Goal: Task Accomplishment & Management: Use online tool/utility

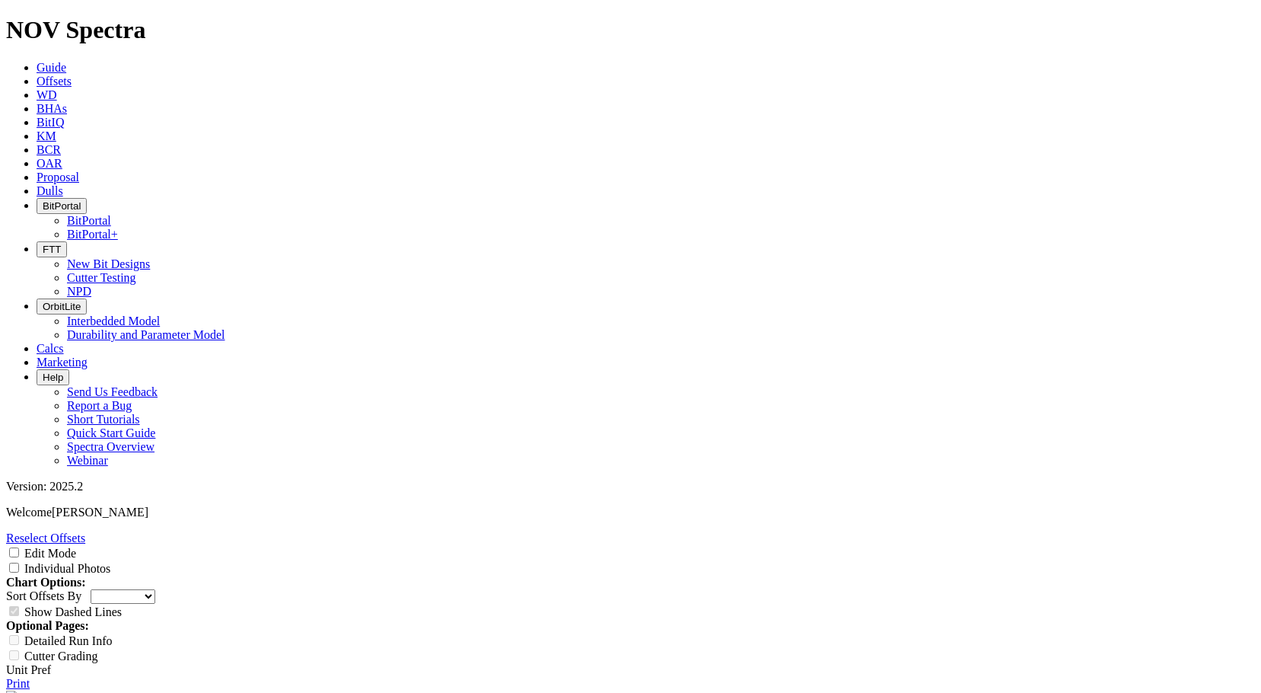
select select "New Bit Design"
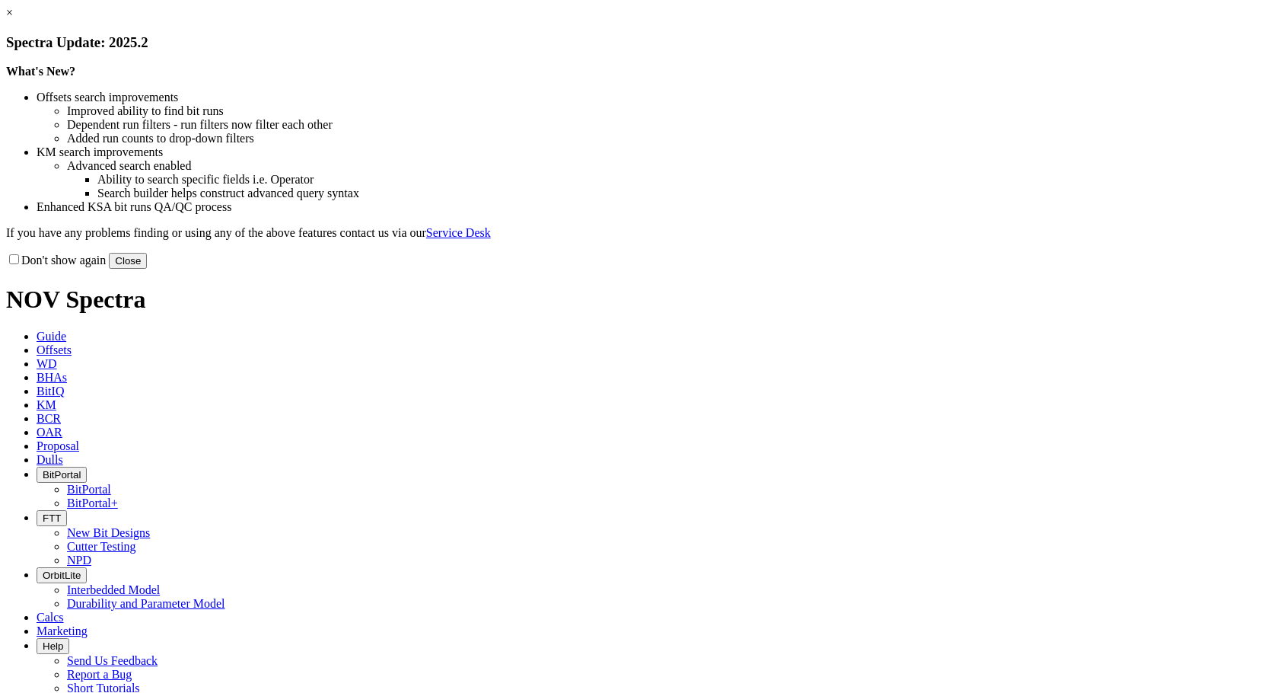
select select "New Bit Design"
click at [147, 269] on button "Close" at bounding box center [128, 261] width 38 height 16
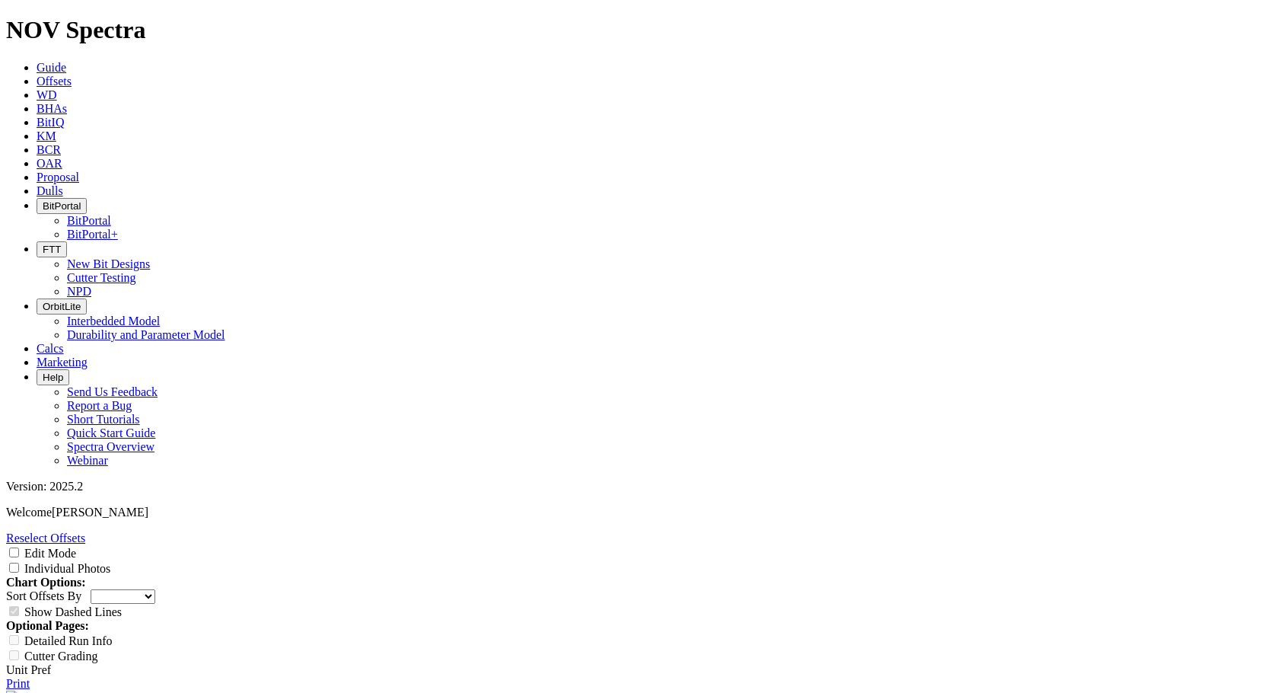
scroll to position [2, 0]
click at [19, 547] on input "Edit Mode" at bounding box center [14, 552] width 10 height 10
checkbox input "true"
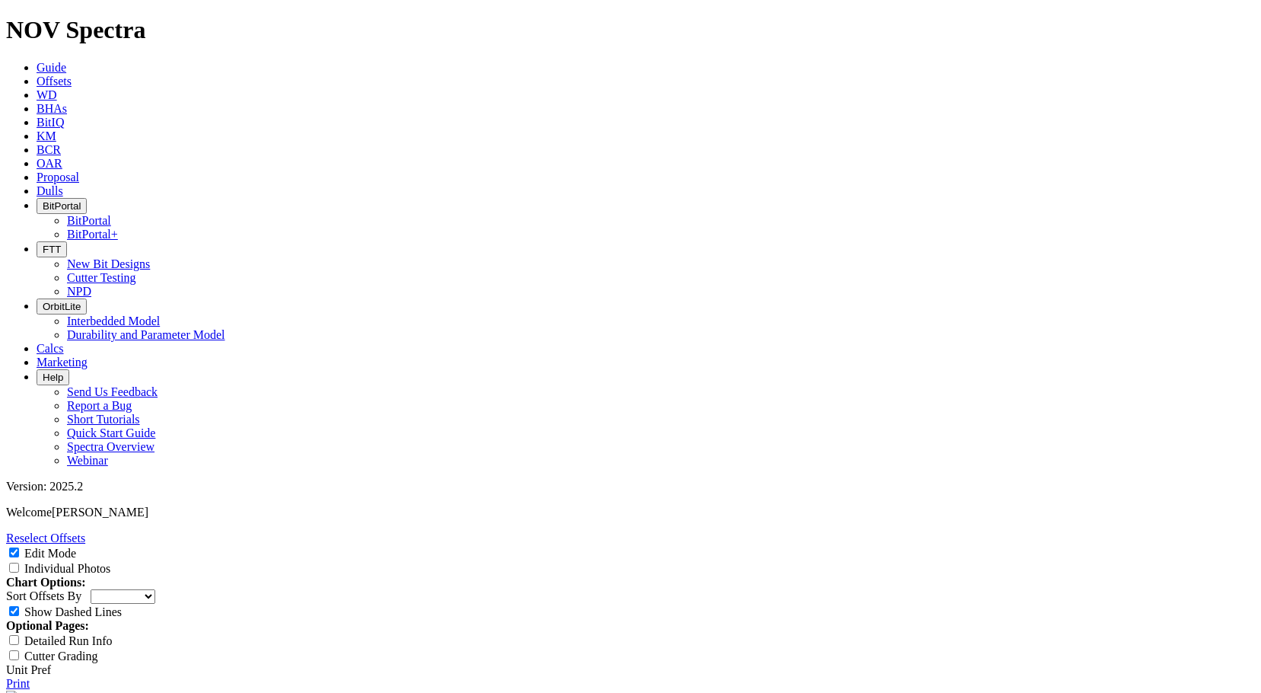
click at [85, 531] on link "Reselect Offsets" at bounding box center [45, 537] width 79 height 13
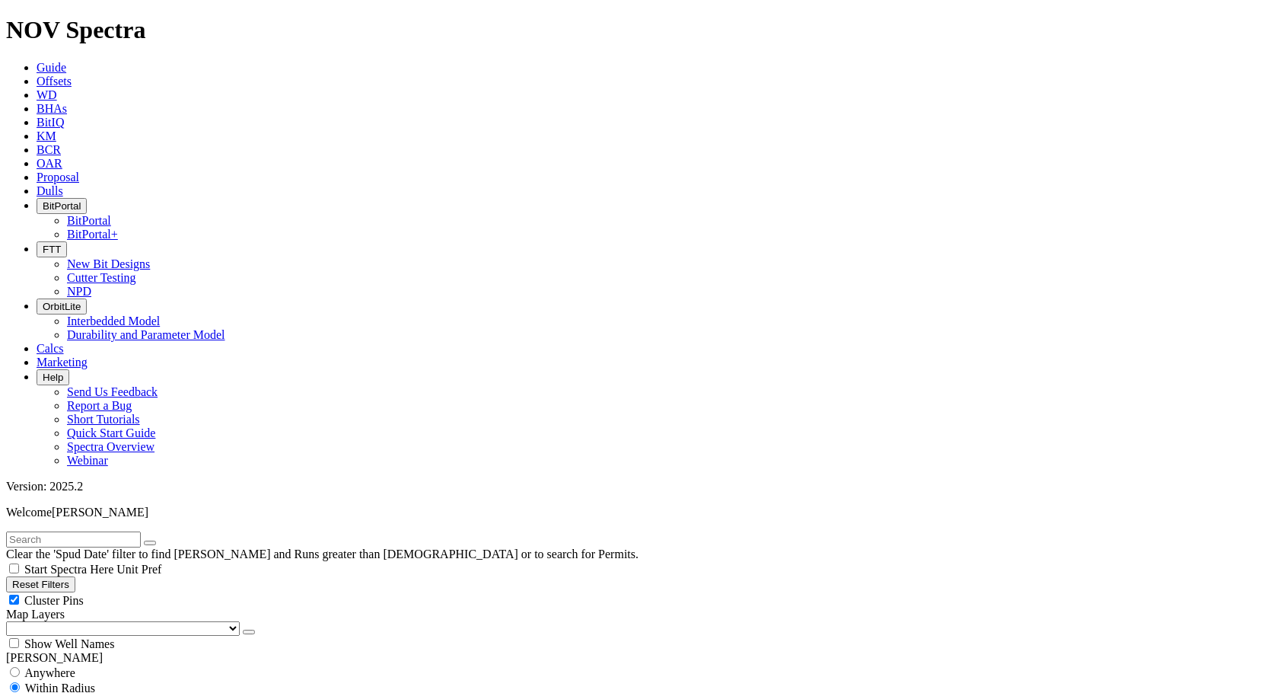
scroll to position [6651, 0]
type input "5"
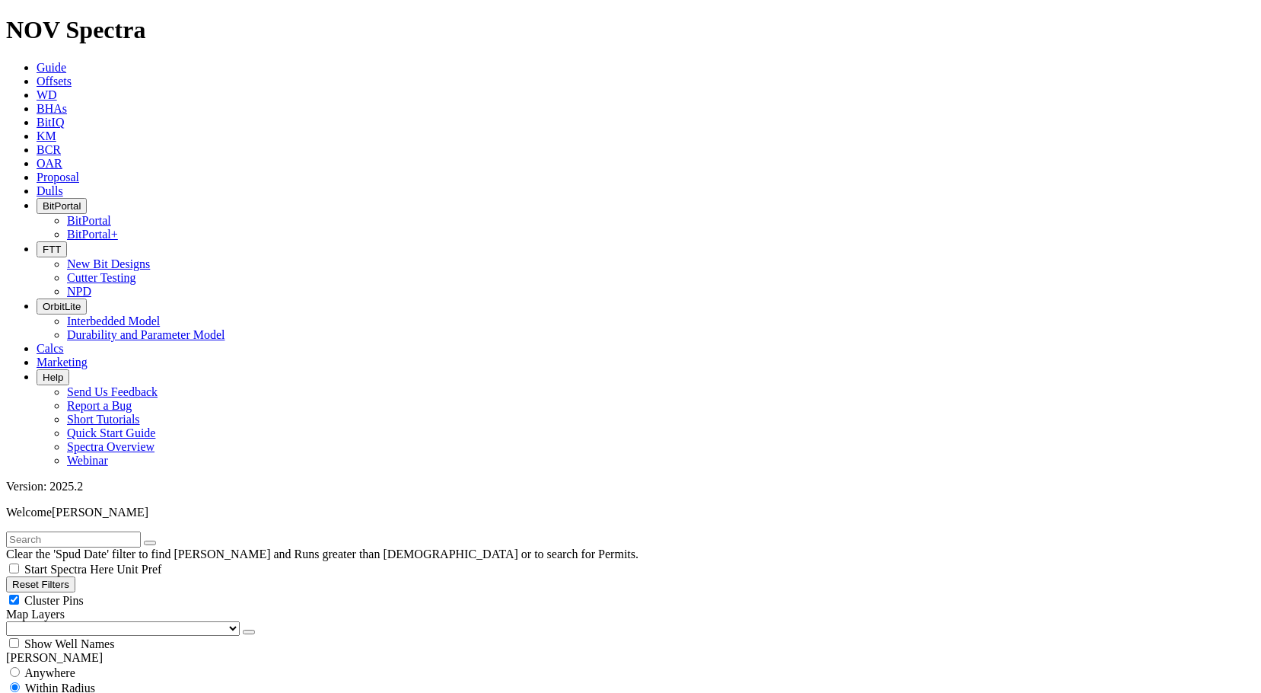
select select "6"
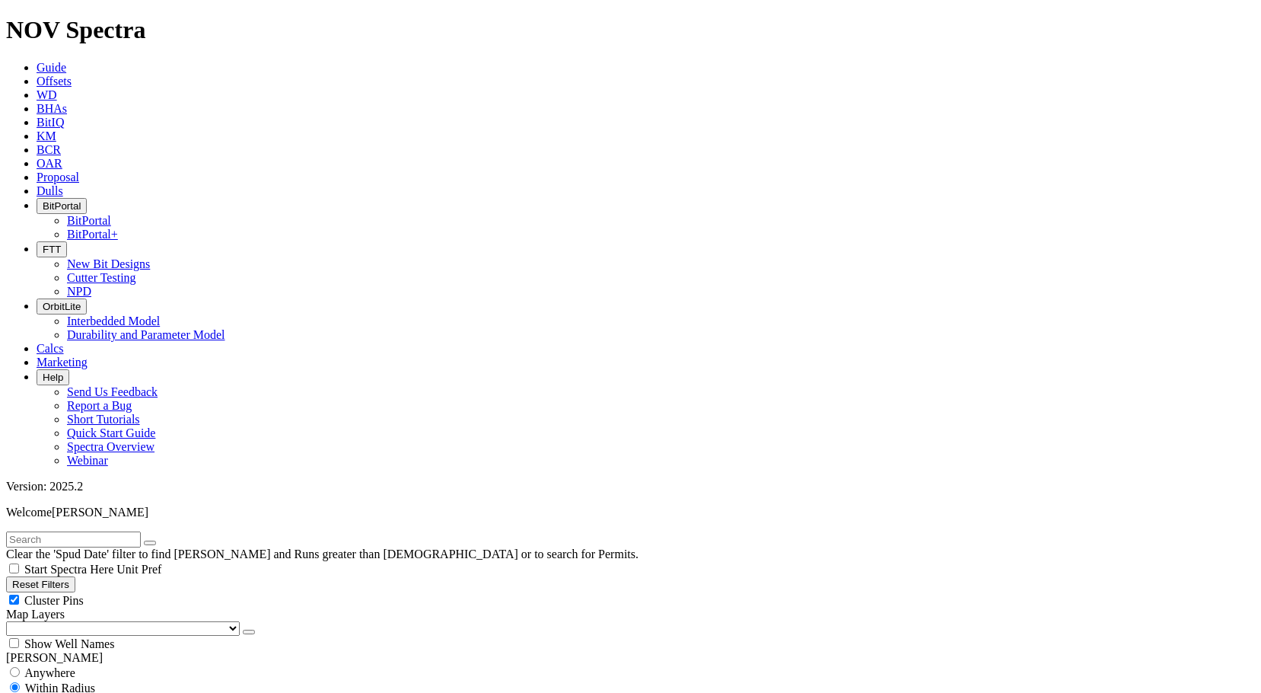
checkbox input "false"
select select "? number:6 ?"
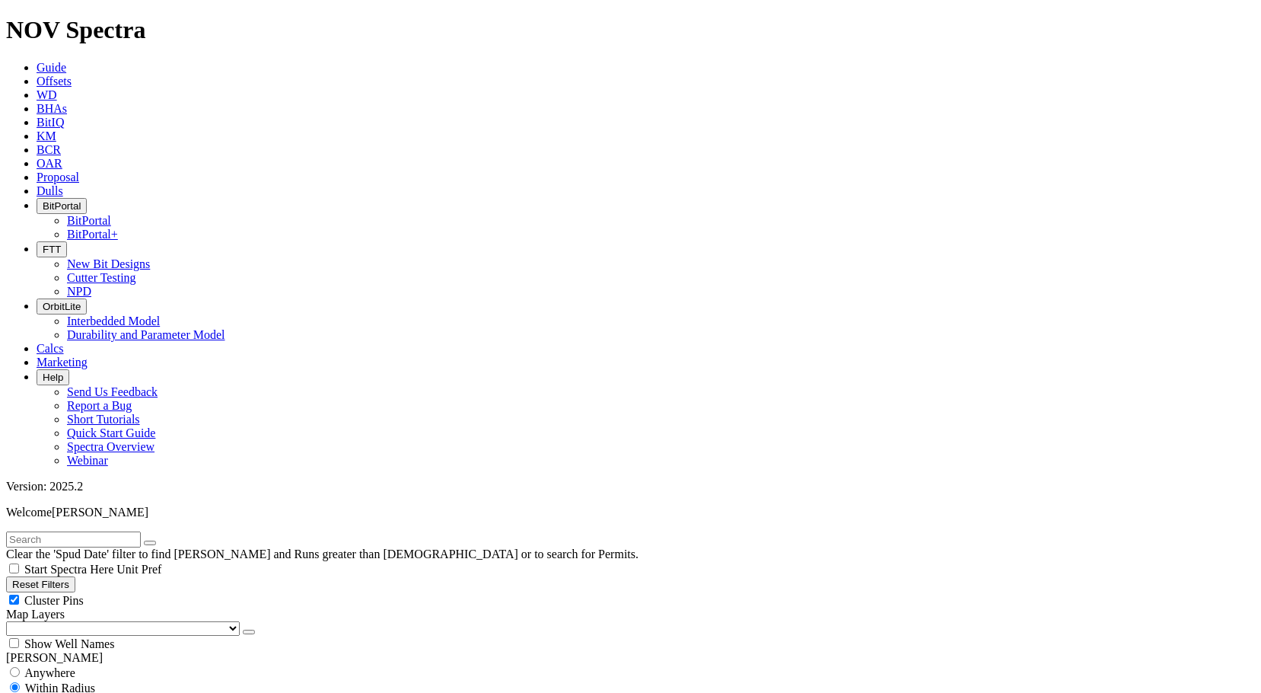
drag, startPoint x: 86, startPoint y: 457, endPoint x: 177, endPoint y: 455, distance: 91.3
type input "16000"
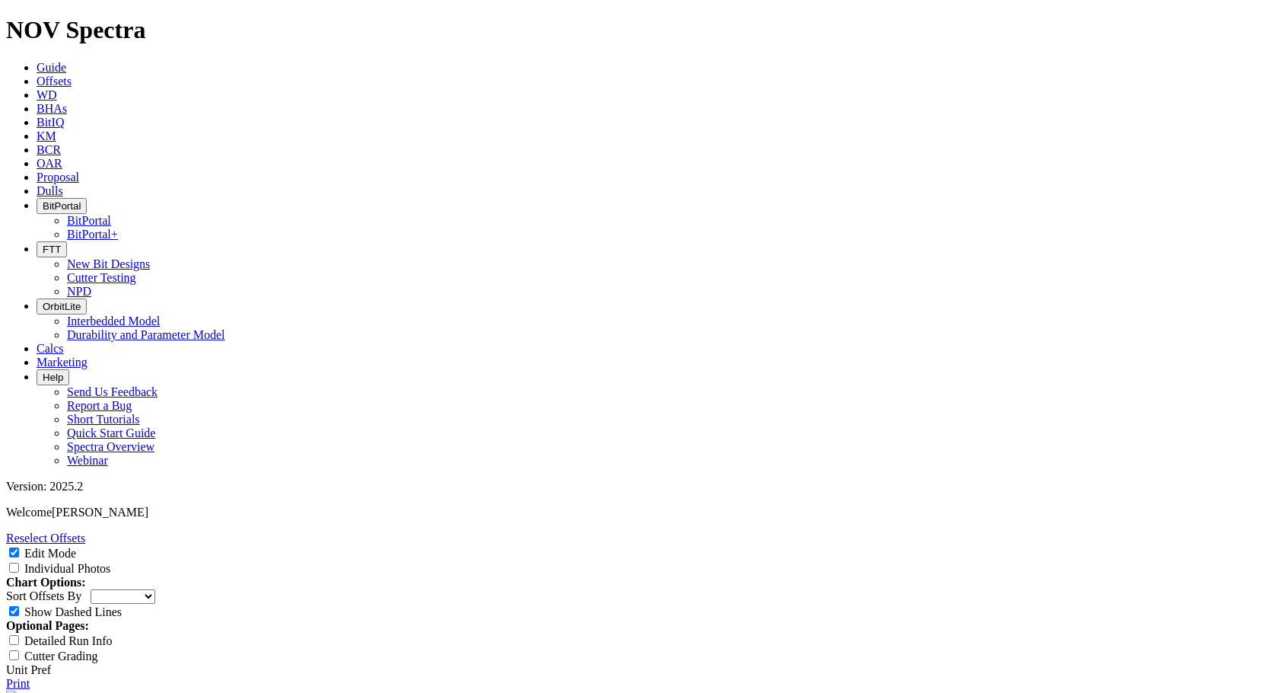
scroll to position [1218, 0]
click at [85, 531] on link "Reselect Offsets" at bounding box center [45, 537] width 79 height 13
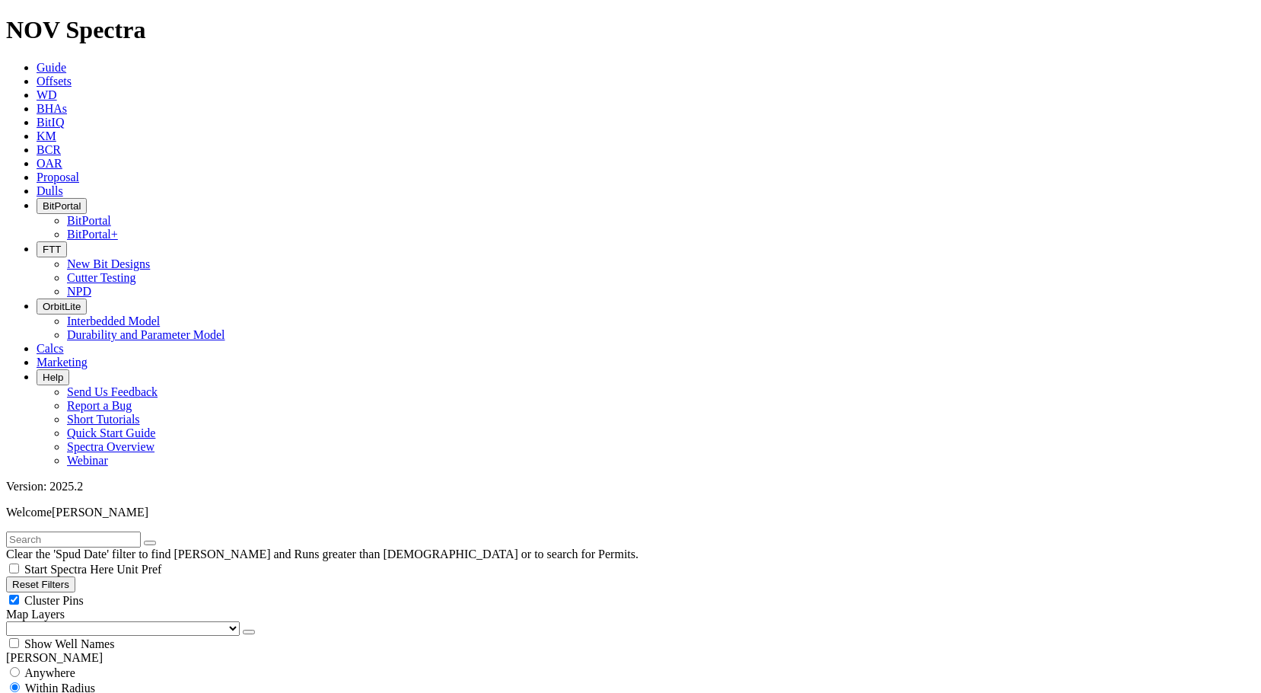
scroll to position [6651, 0]
select select "6"
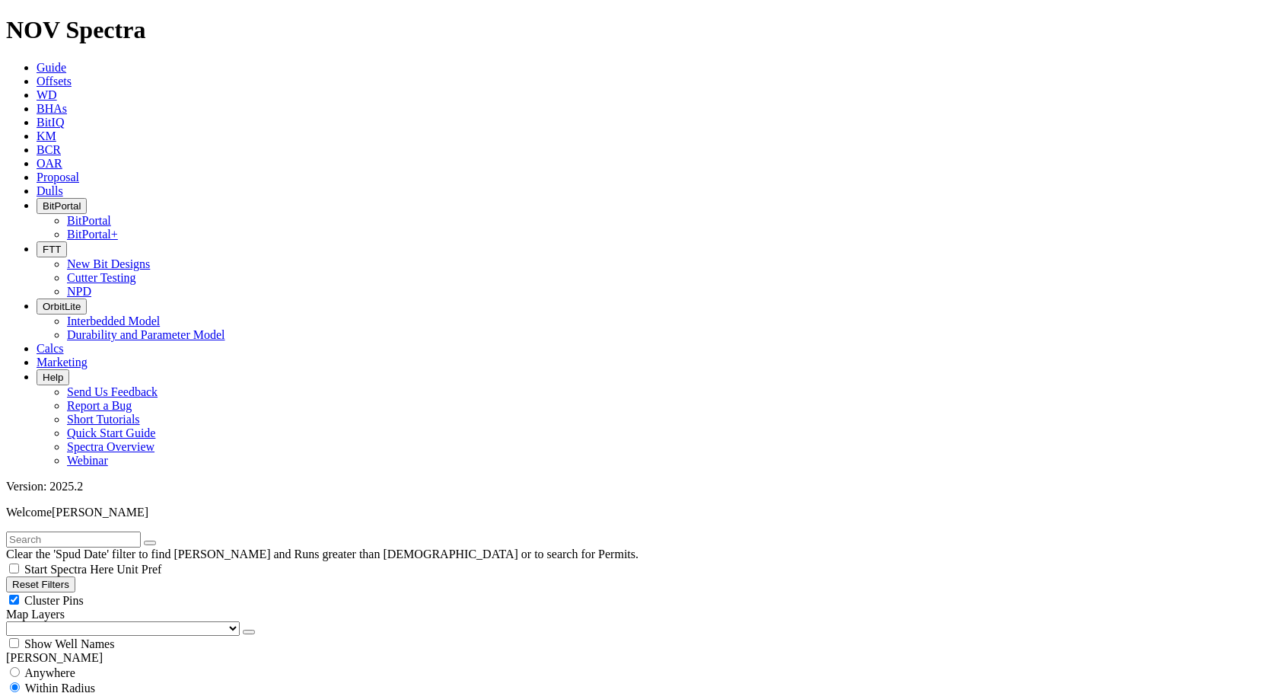
checkbox input "false"
select select "? number:6 ?"
drag, startPoint x: 84, startPoint y: 537, endPoint x: 180, endPoint y: 539, distance: 95.9
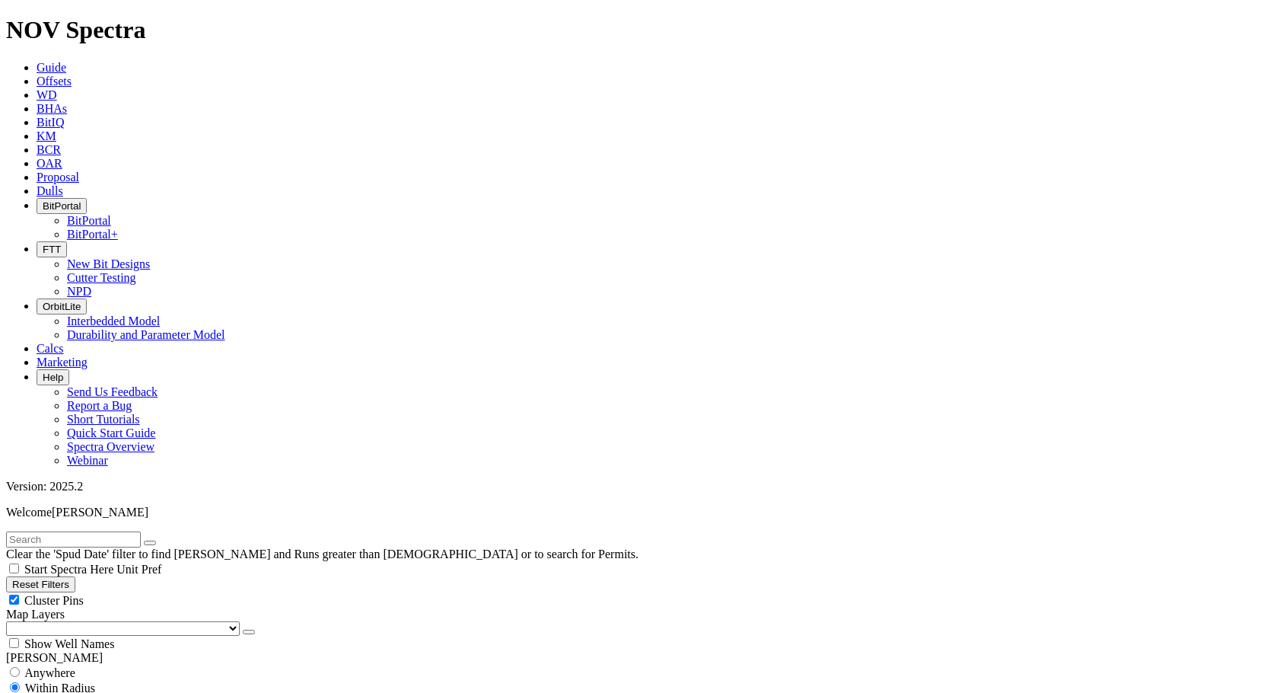
type input "15000"
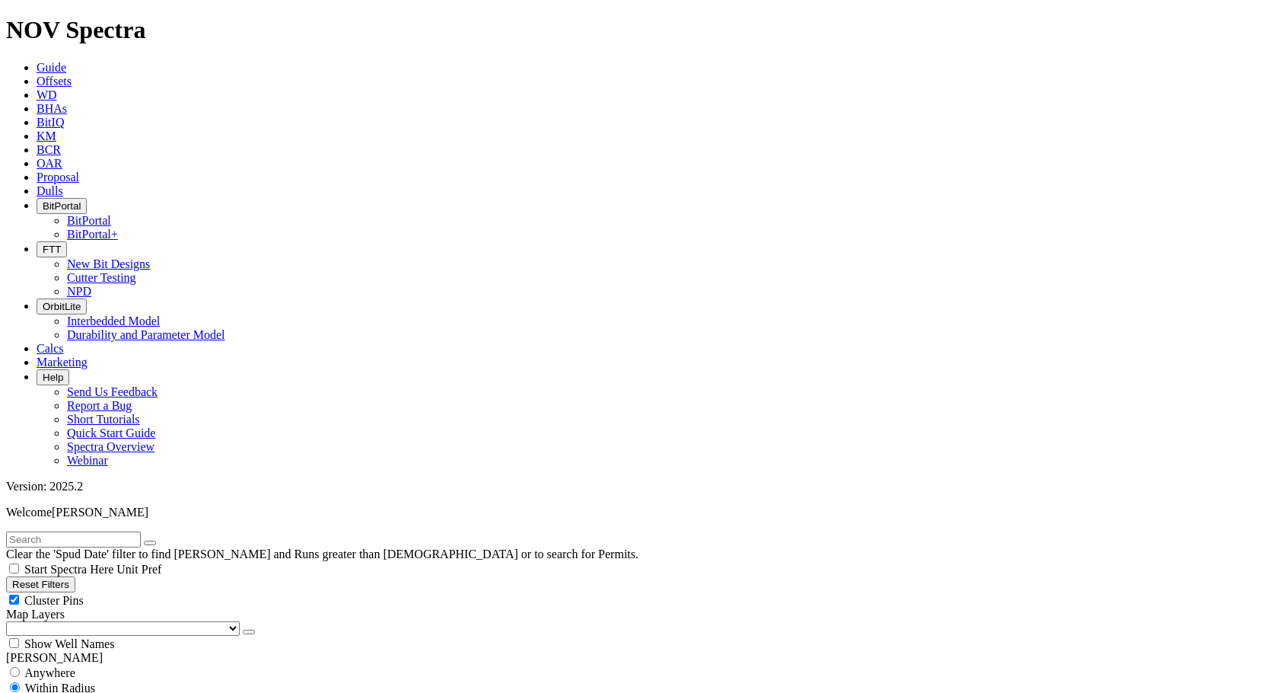
select select
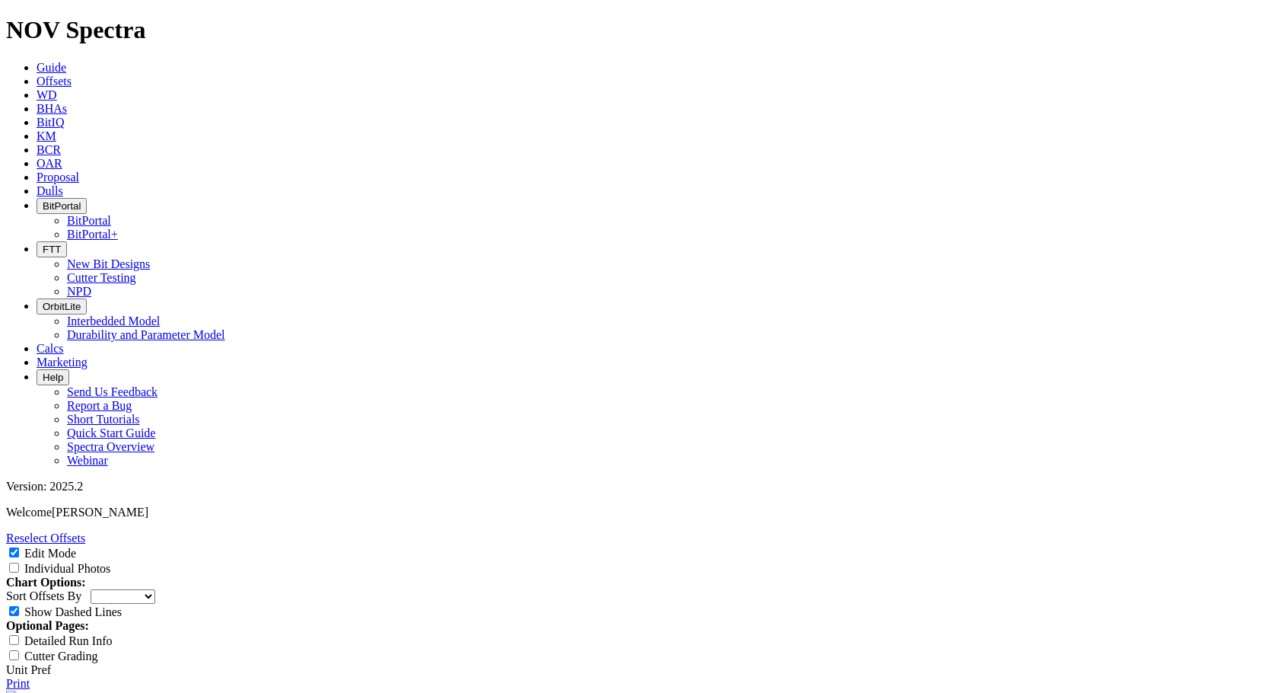
click at [37, 75] on icon at bounding box center [37, 81] width 0 height 13
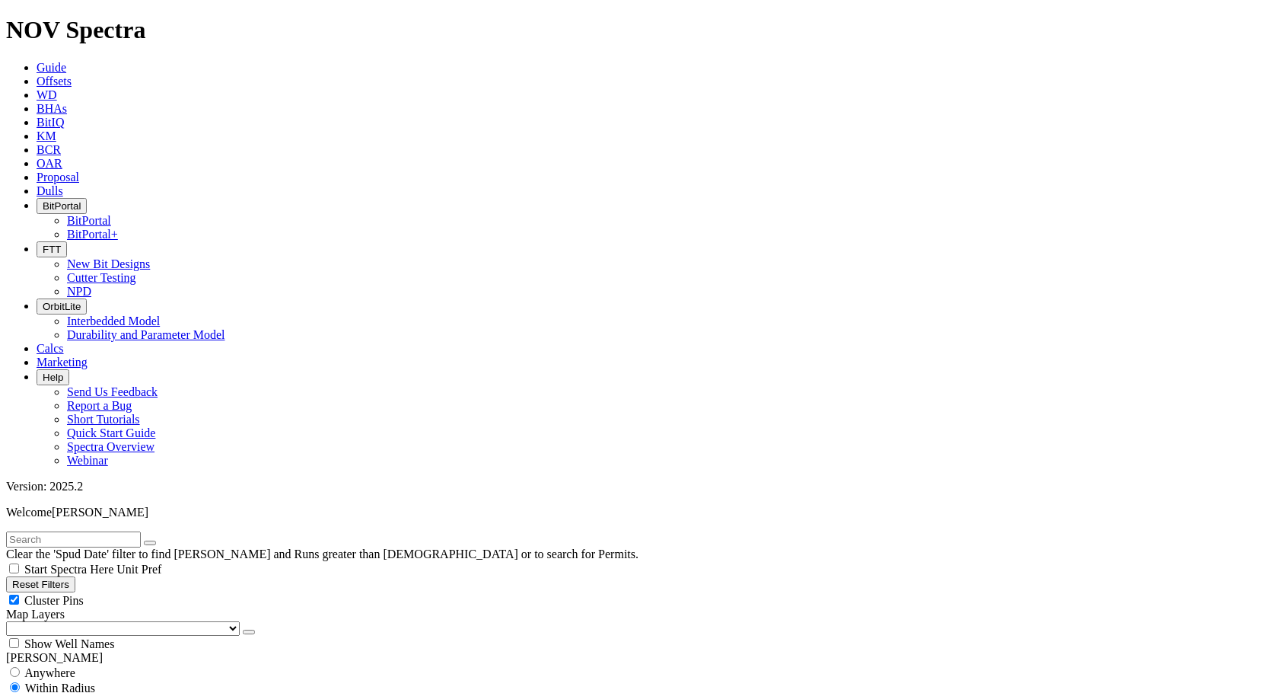
click at [123, 531] on input "text" at bounding box center [73, 539] width 135 height 16
type input "A319269"
click at [159, 540] on button "submit" at bounding box center [165, 542] width 12 height 5
click at [12, 578] on icon "button" at bounding box center [12, 583] width 0 height 11
click at [20, 667] on input "radio" at bounding box center [15, 672] width 10 height 10
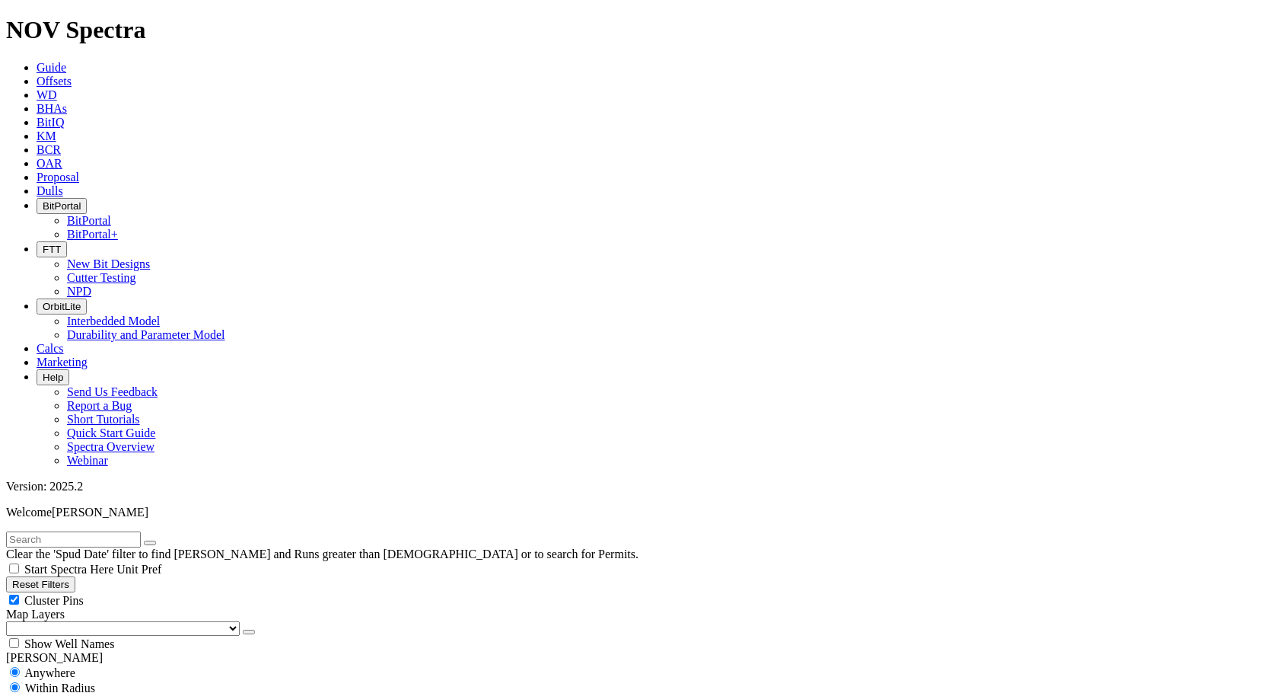
radio input "true"
radio input "false"
click at [103, 531] on input "text" at bounding box center [73, 539] width 135 height 16
type input "A319269"
click at [159, 540] on button "submit" at bounding box center [165, 542] width 12 height 5
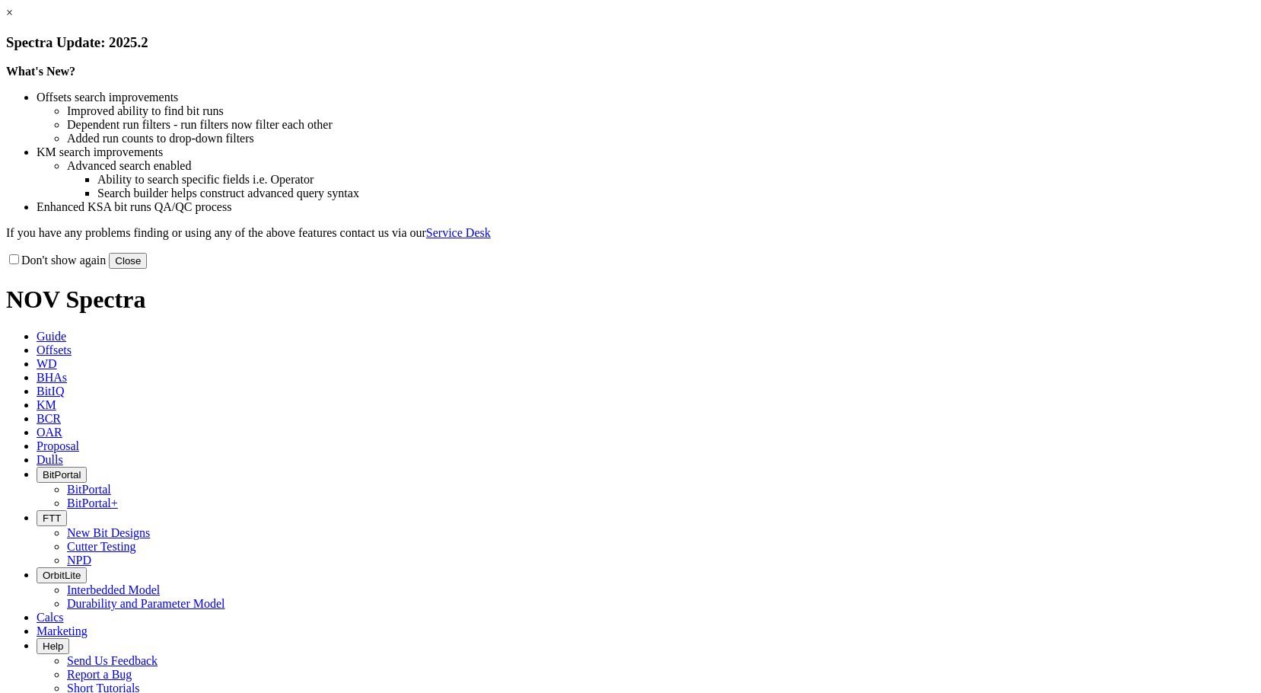
select select "New Bit Design"
click at [147, 269] on button "Close" at bounding box center [128, 261] width 38 height 16
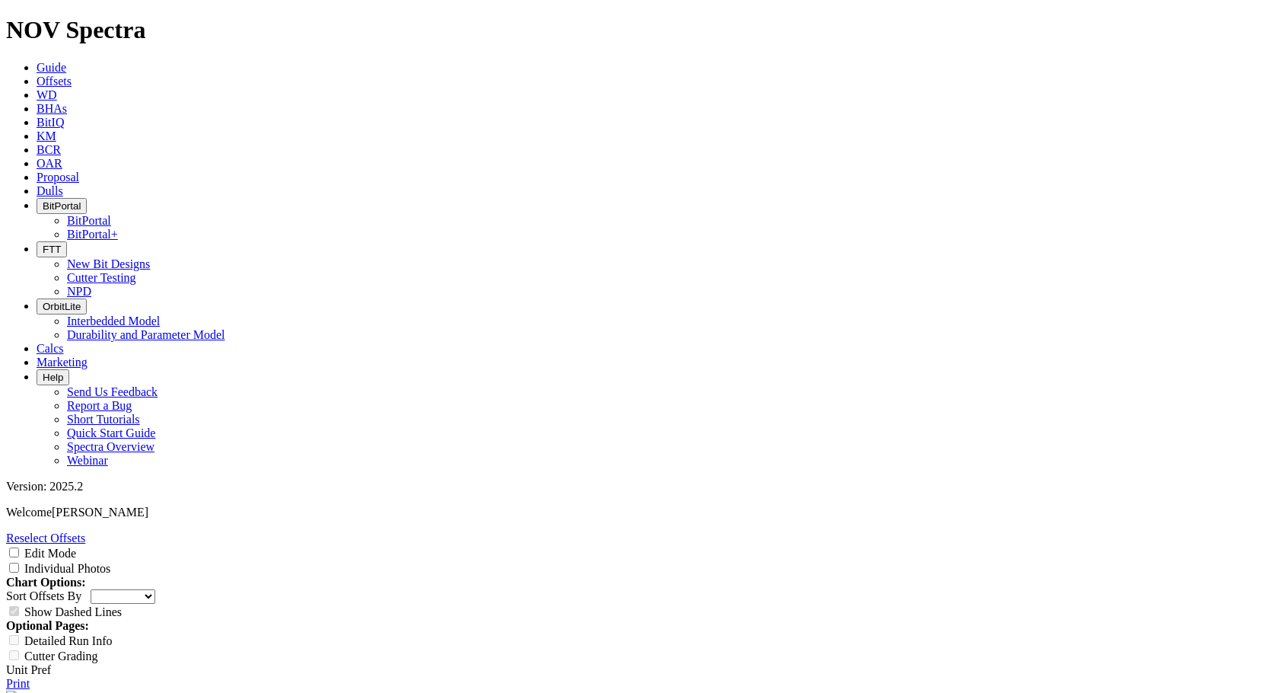
scroll to position [76, 0]
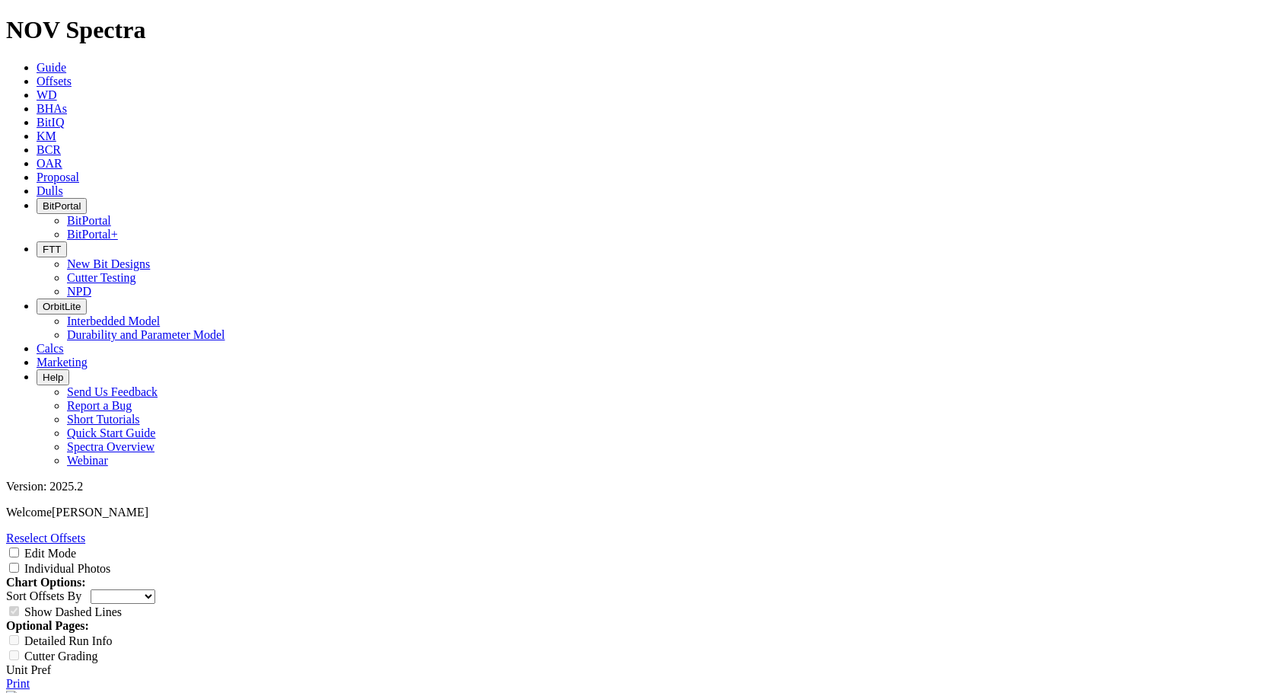
click at [19, 562] on input "Individual Photos" at bounding box center [14, 567] width 10 height 10
checkbox input "true"
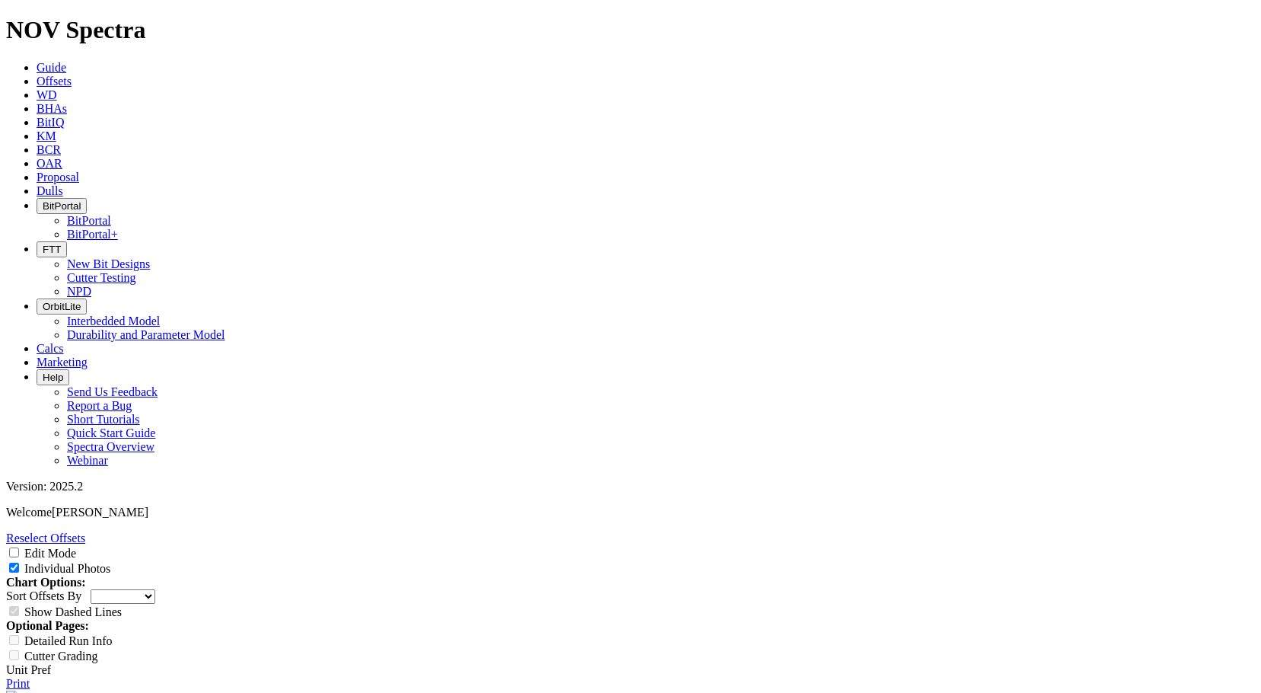
scroll to position [9589, 0]
select select "New Bit Design"
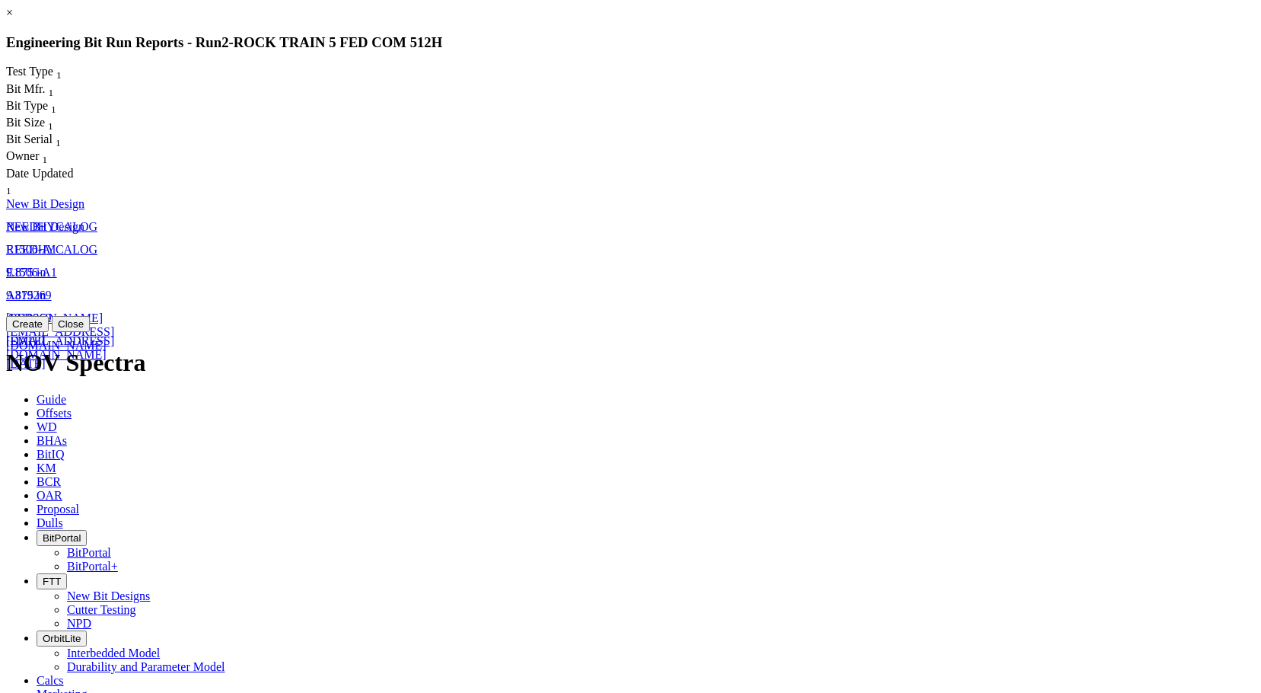
click at [57, 243] on link "E1506-A1" at bounding box center [31, 249] width 51 height 13
select select "New Bit Design"
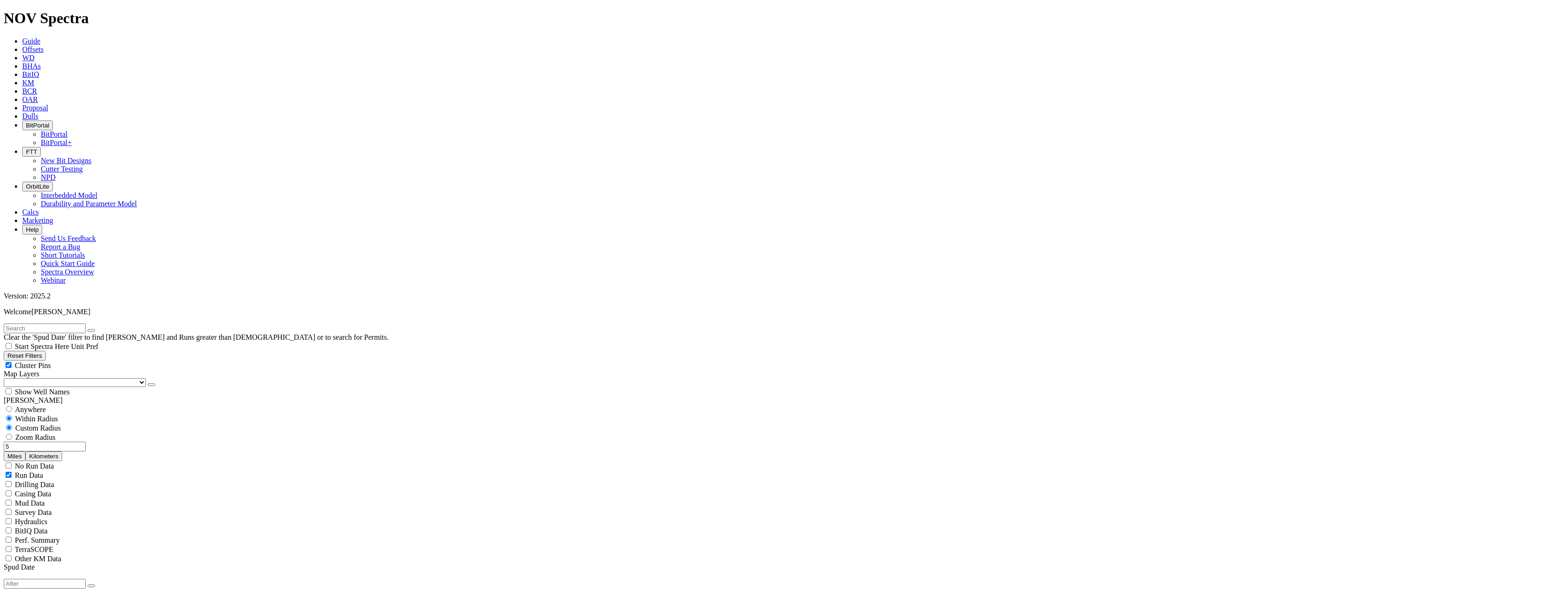
scroll to position [510, 0]
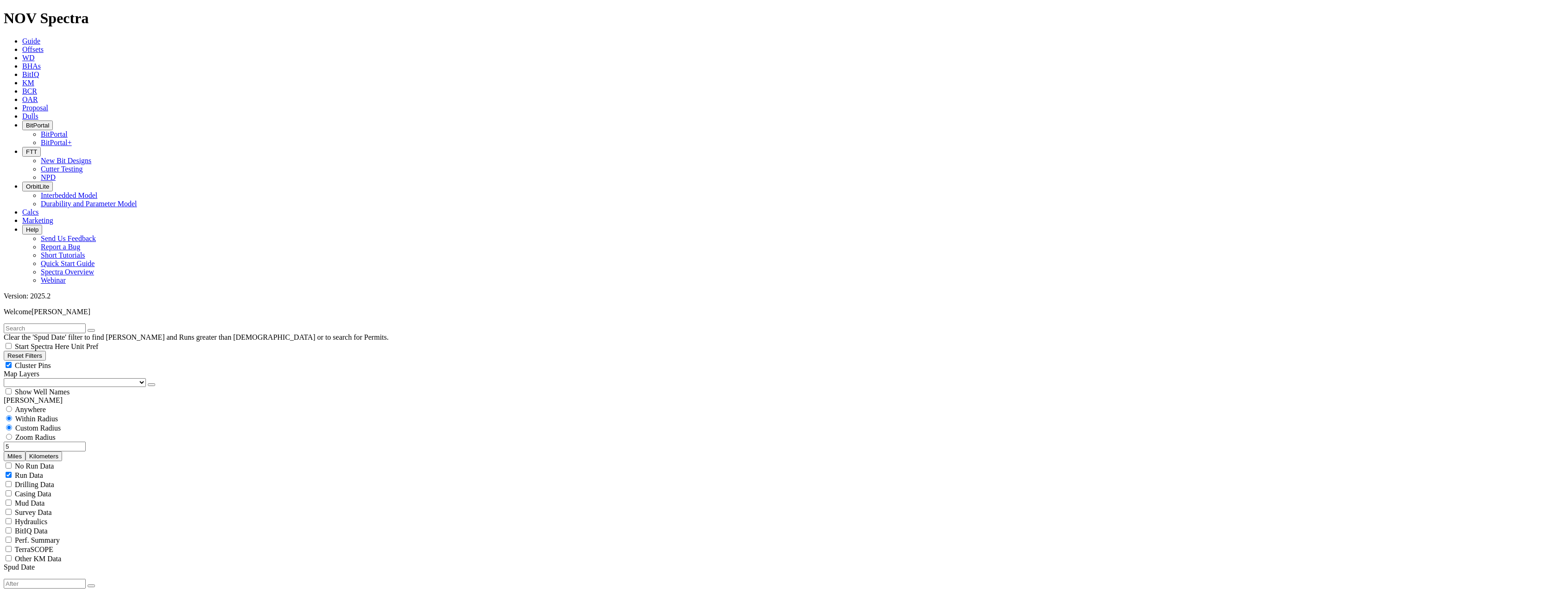
type input "2000"
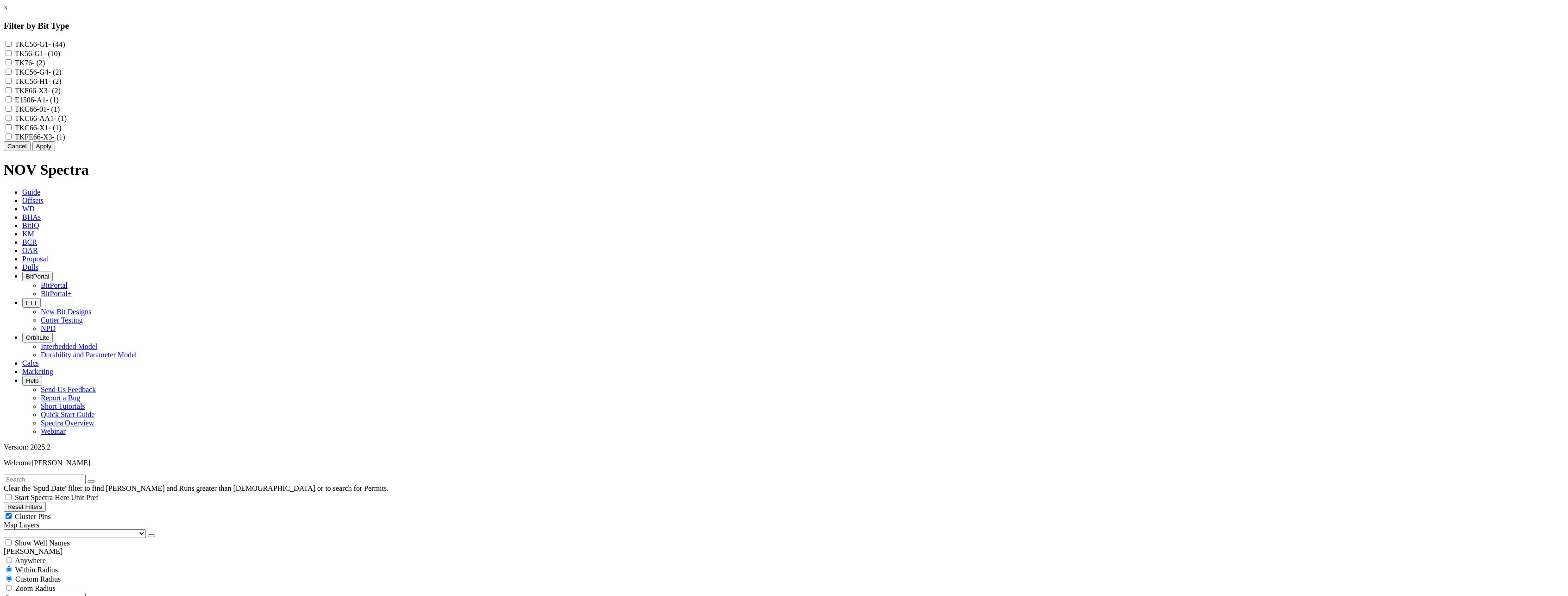
click at [12, 44] on input "TKC56-G1 - (44)" at bounding box center [9, 44] width 6 height 6
checkbox input "true"
click at [12, 55] on input "TK56-G1 - (10)" at bounding box center [9, 53] width 6 height 6
checkbox input "true"
click at [55, 151] on button "Apply" at bounding box center [43, 146] width 23 height 10
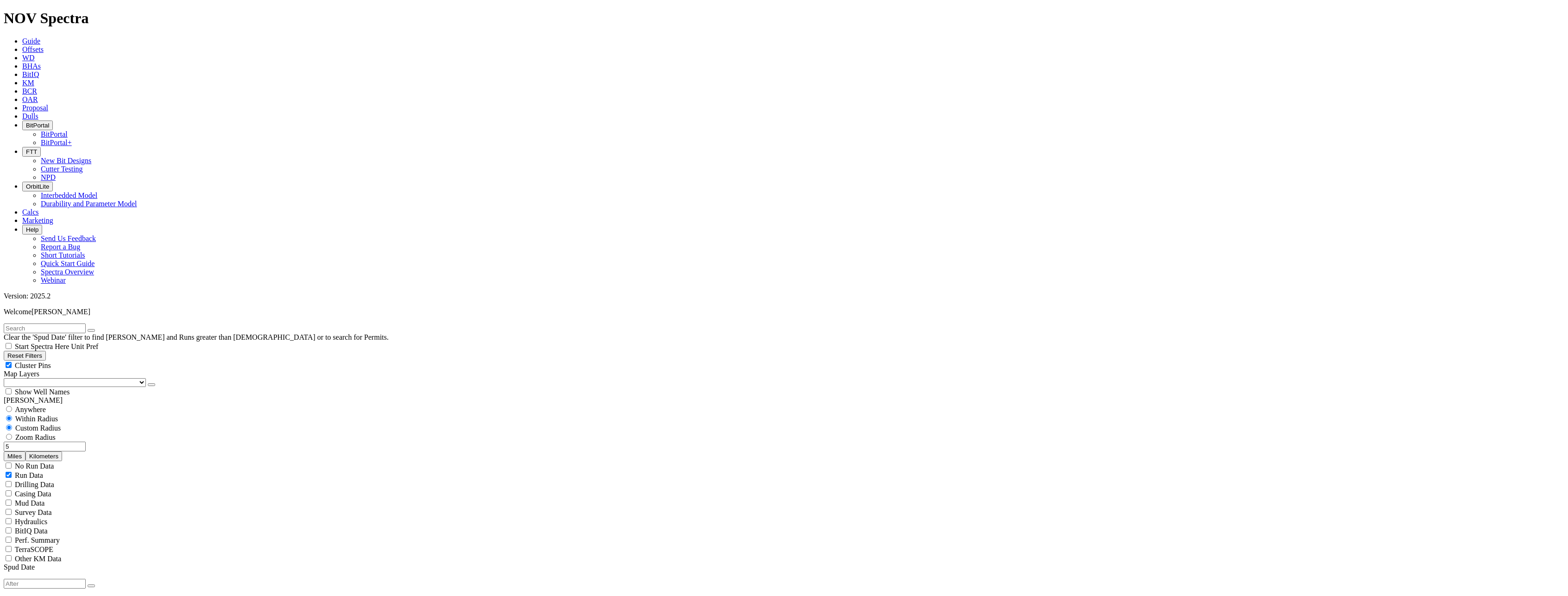
scroll to position [463, 0]
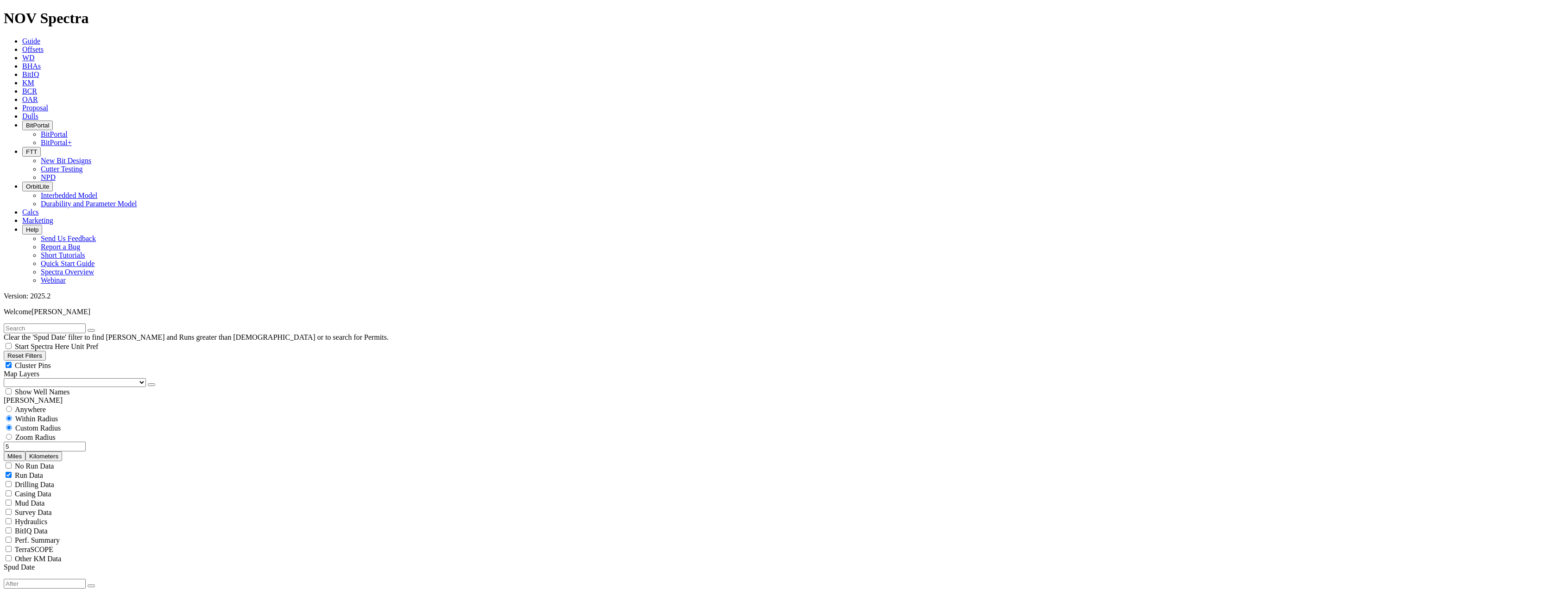
scroll to position [642, 0]
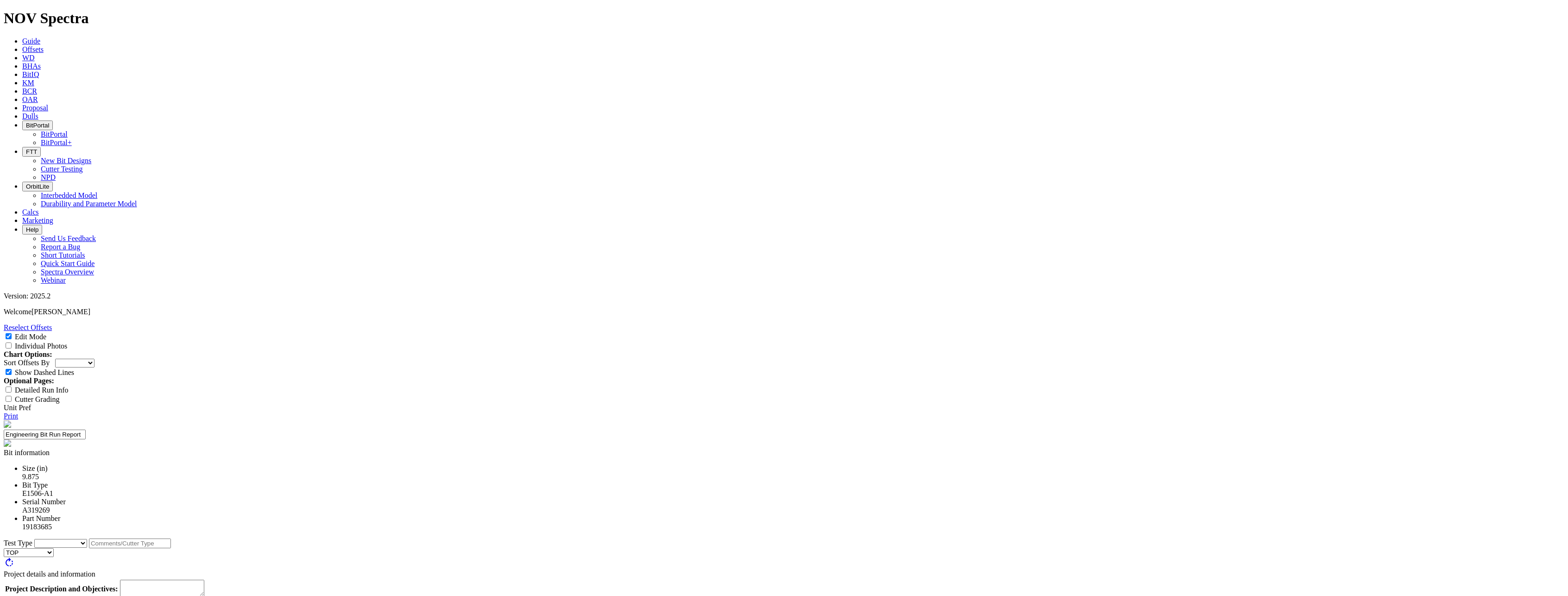
scroll to position [278, 0]
click at [52, 323] on link "Reselect Offsets" at bounding box center [27, 327] width 48 height 8
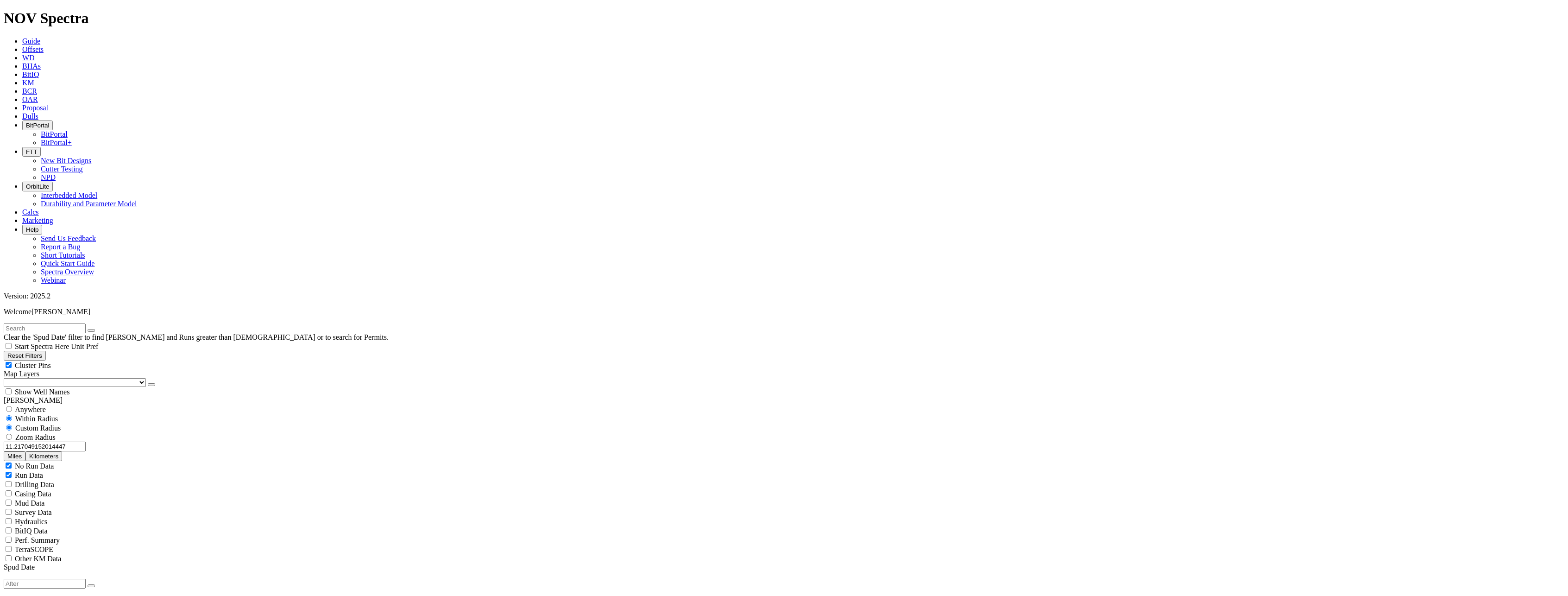
click at [49, 441] on input "11.217049152014447" at bounding box center [44, 446] width 82 height 10
drag, startPoint x: 16, startPoint y: 175, endPoint x: 158, endPoint y: 177, distance: 142.0
click at [142, 441] on div "11.217049152014447 Miles Kilometers" at bounding box center [784, 451] width 1561 height 19
type input "5"
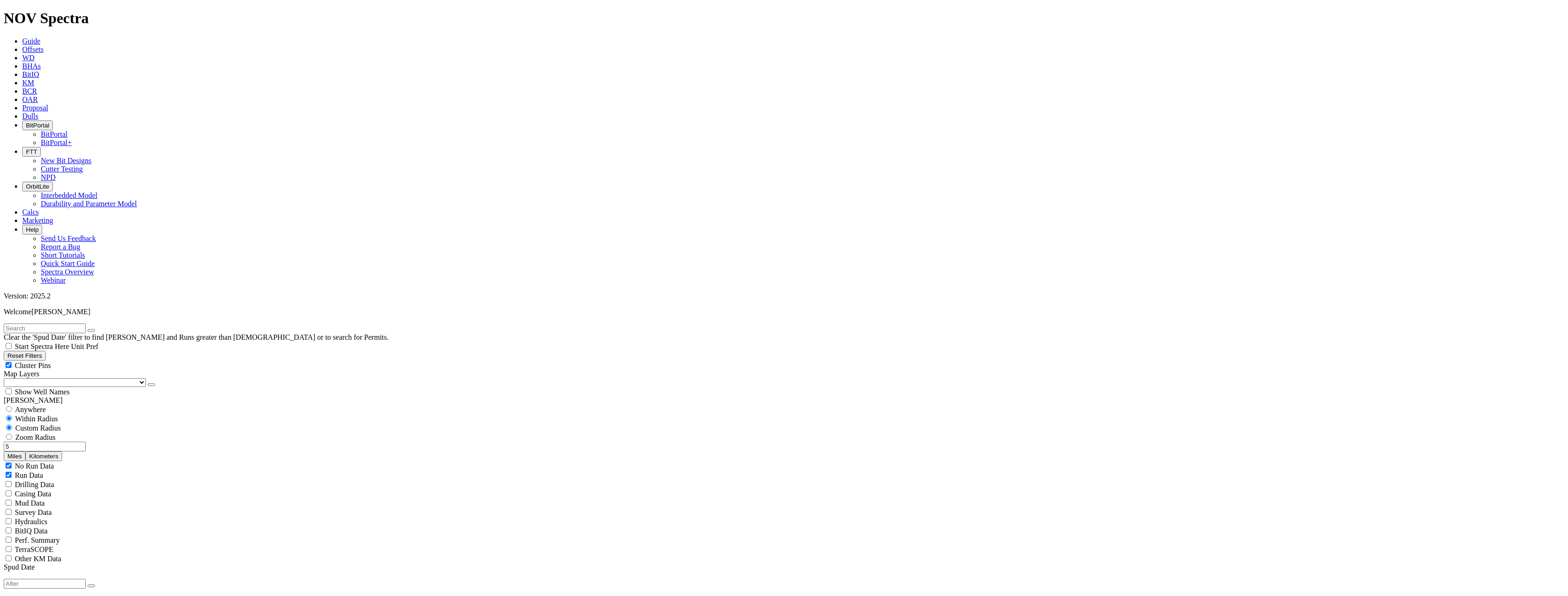
click at [91, 586] on icon "button" at bounding box center [91, 586] width 0 height 0
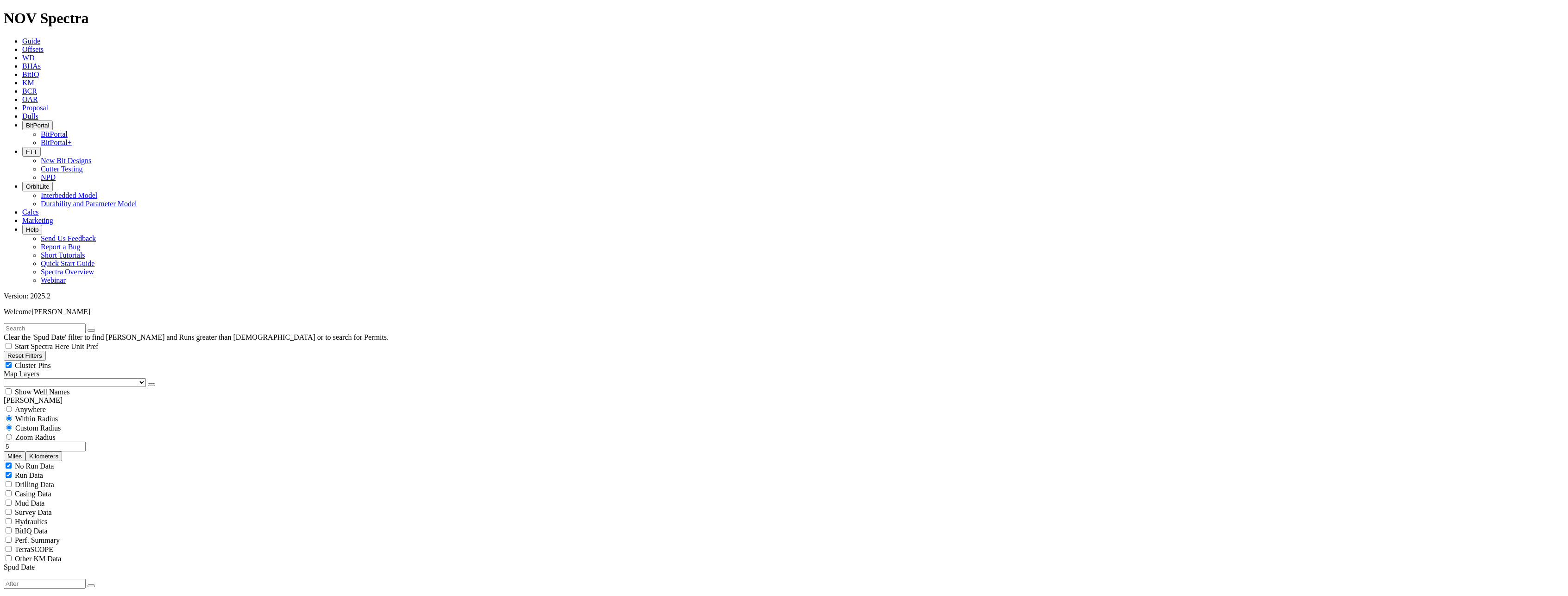
type input "7/9/23"
click at [104, 461] on div "No Run Data Run Data Drilling Data Casing Data Mud Data Survey Data Hydraulics …" at bounding box center [784, 511] width 1561 height 102
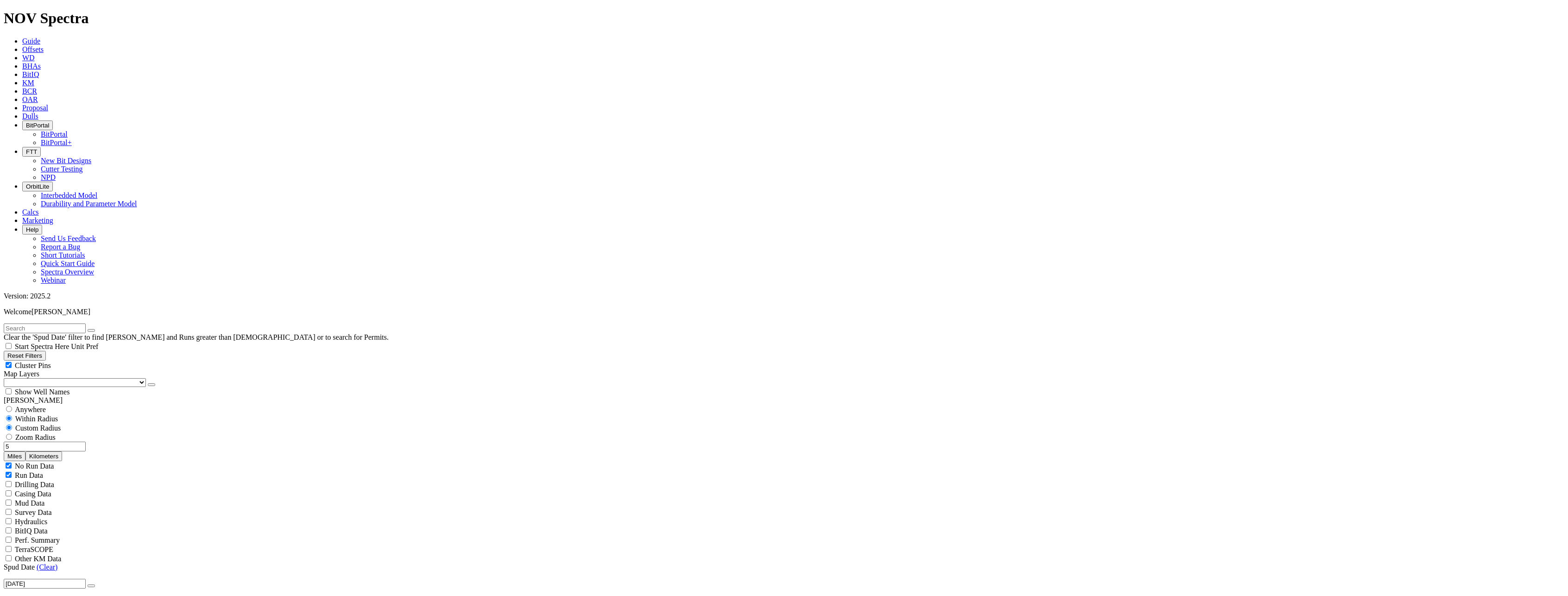
select select "9.875"
checkbox input "false"
select select "? number:9.875 ?"
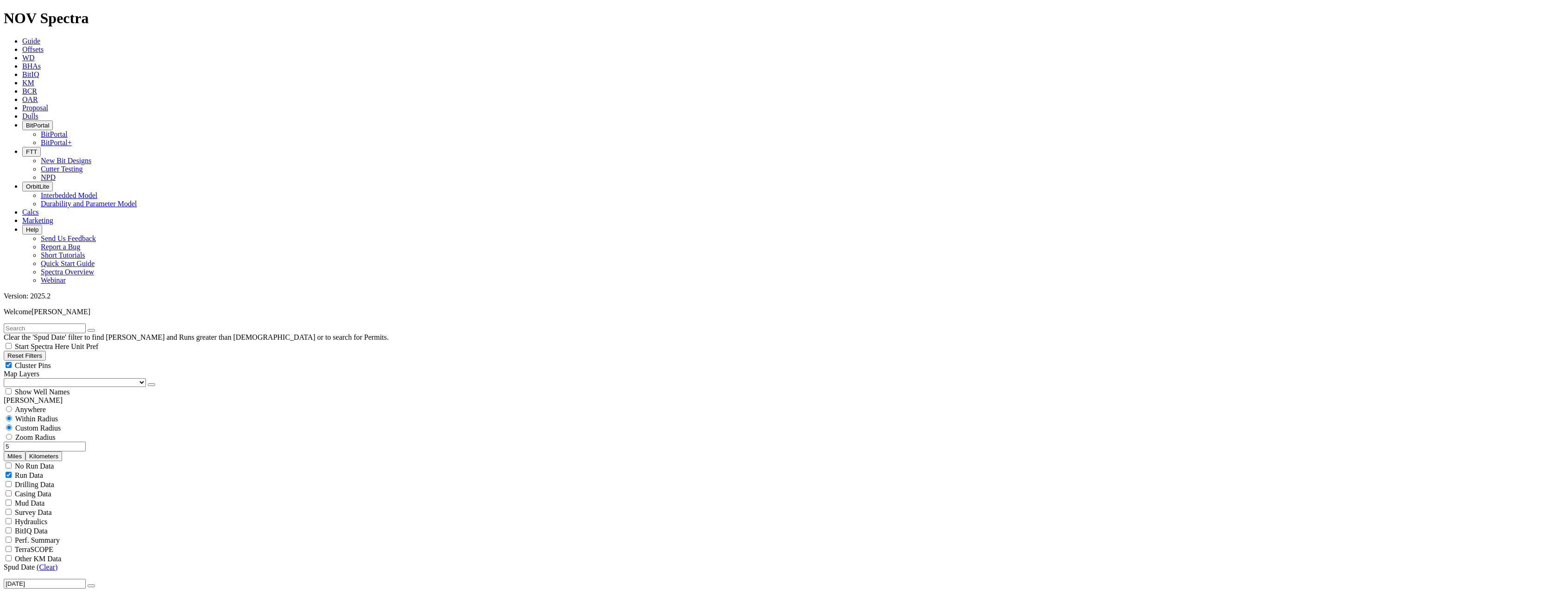
scroll to position [417, 0]
type input "2000"
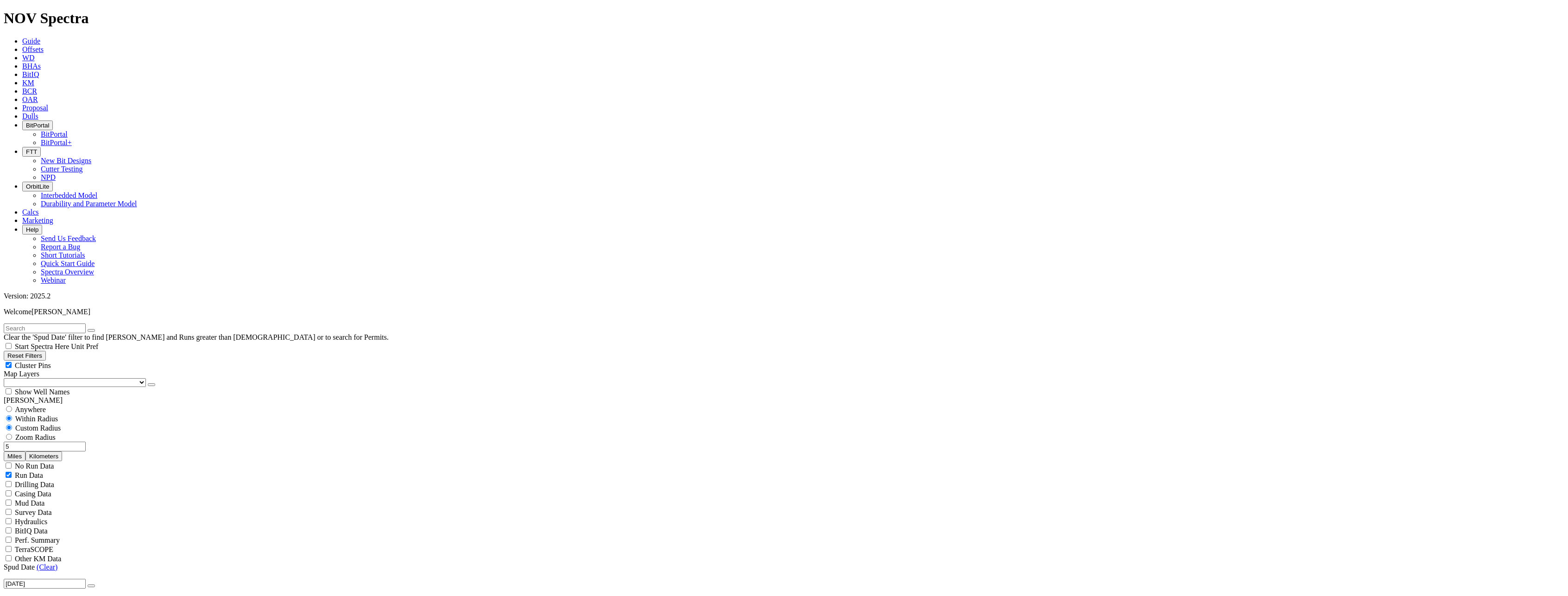
drag, startPoint x: 41, startPoint y: 505, endPoint x: 77, endPoint y: 504, distance: 36.0
drag, startPoint x: 119, startPoint y: 508, endPoint x: 158, endPoint y: 507, distance: 39.0
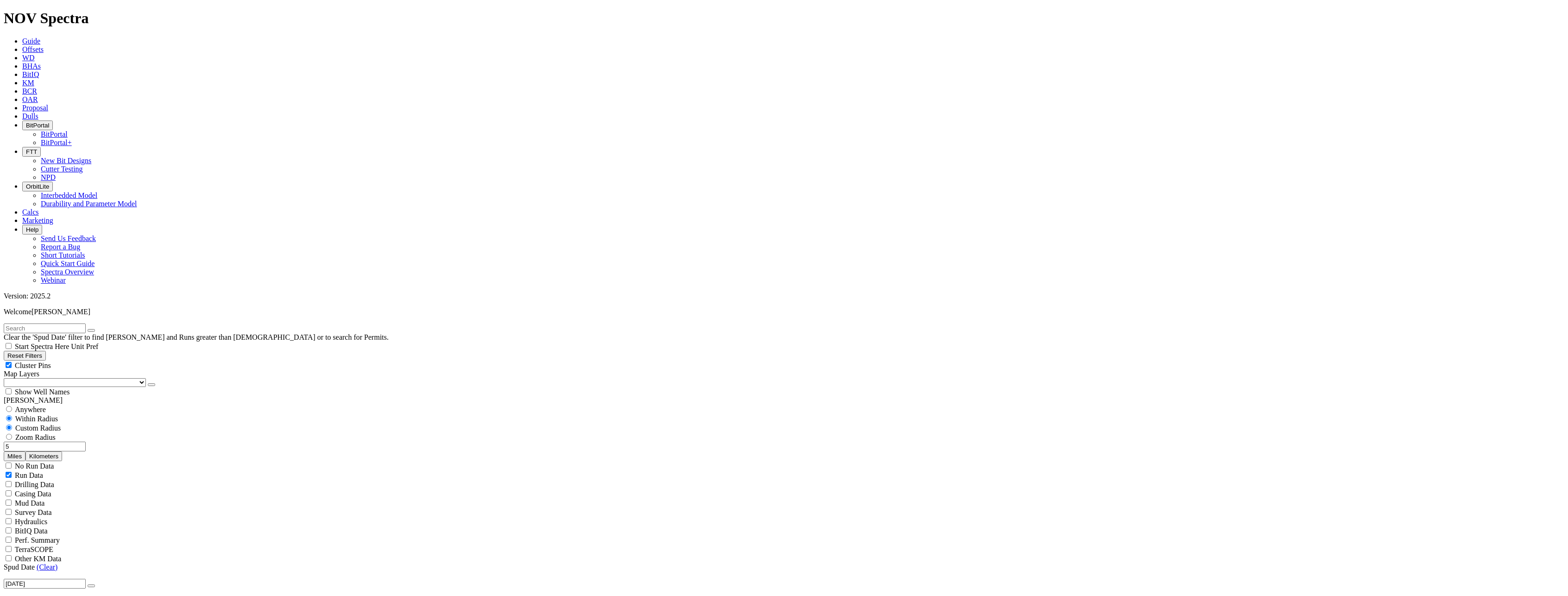
type input "5800"
drag, startPoint x: 51, startPoint y: 507, endPoint x: 96, endPoint y: 504, distance: 45.1
type input "4600"
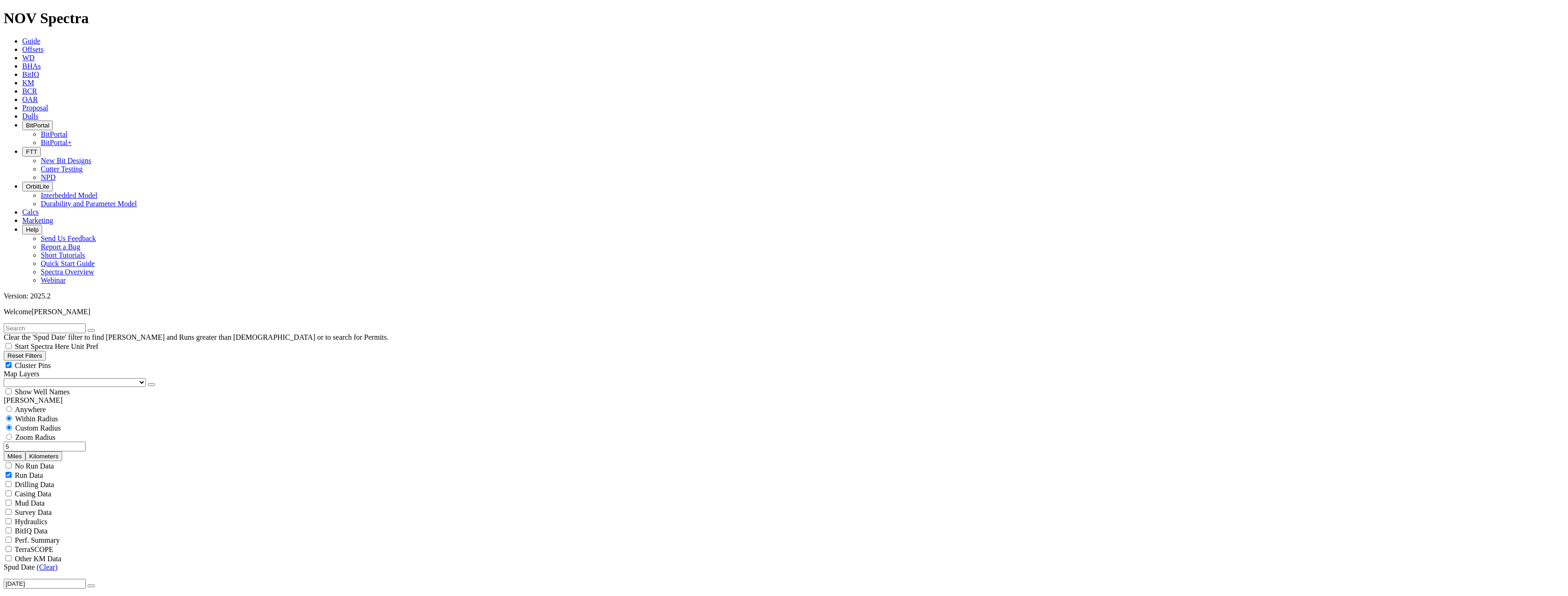
drag, startPoint x: 0, startPoint y: 0, endPoint x: 71, endPoint y: 208, distance: 219.8
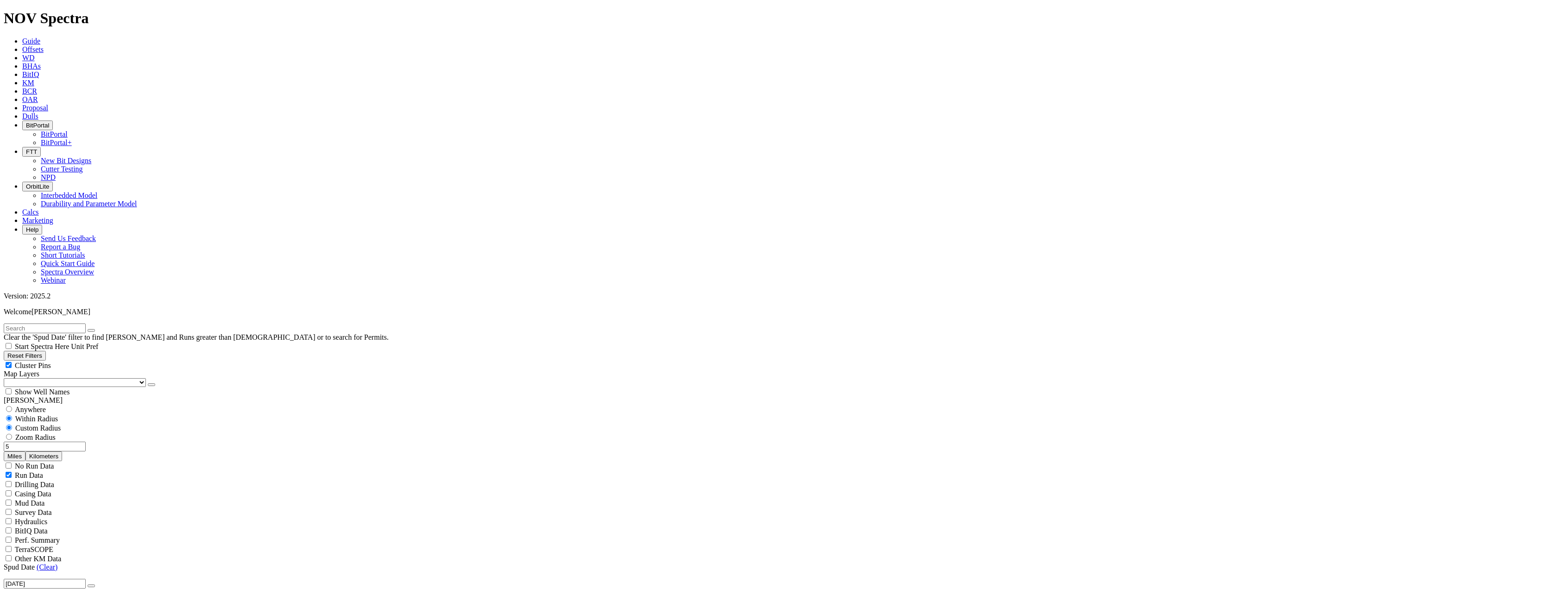
select select
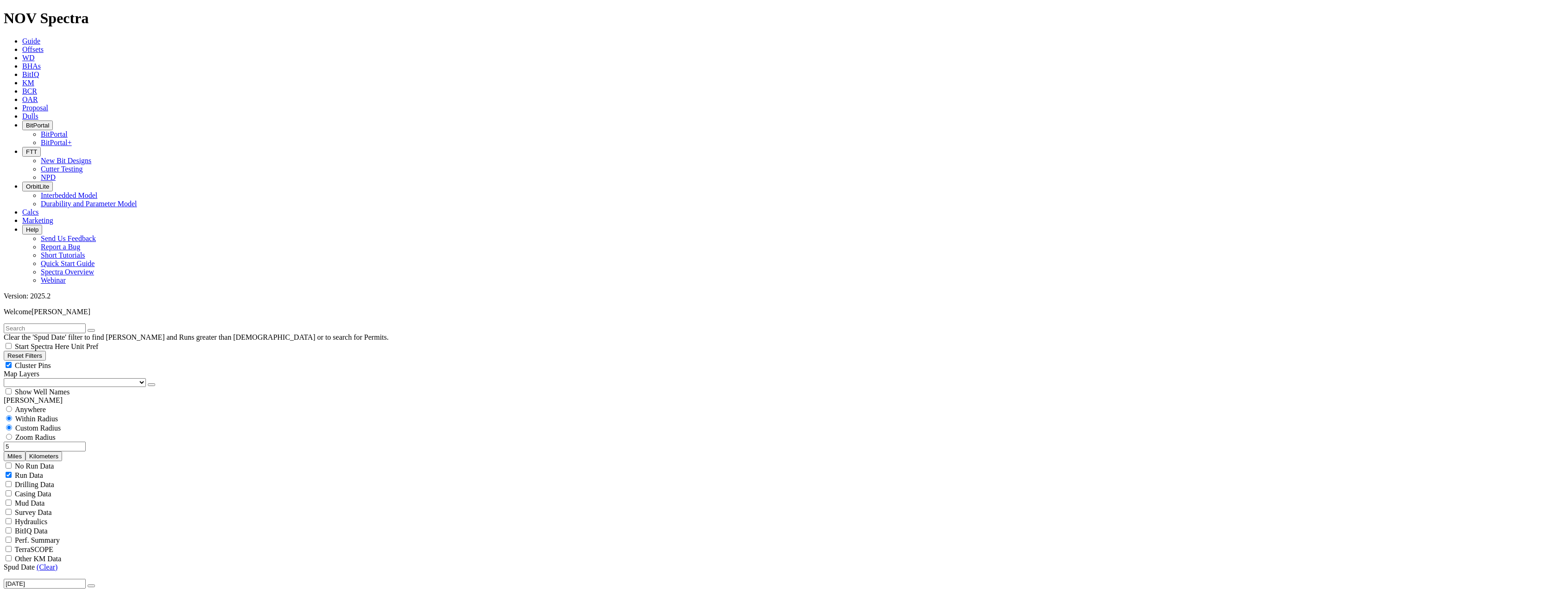
drag, startPoint x: 67, startPoint y: 176, endPoint x: 95, endPoint y: 175, distance: 28.0
click at [95, 441] on div "5 Miles Kilometers" at bounding box center [784, 451] width 1561 height 19
drag, startPoint x: 65, startPoint y: 177, endPoint x: 94, endPoint y: 177, distance: 29.0
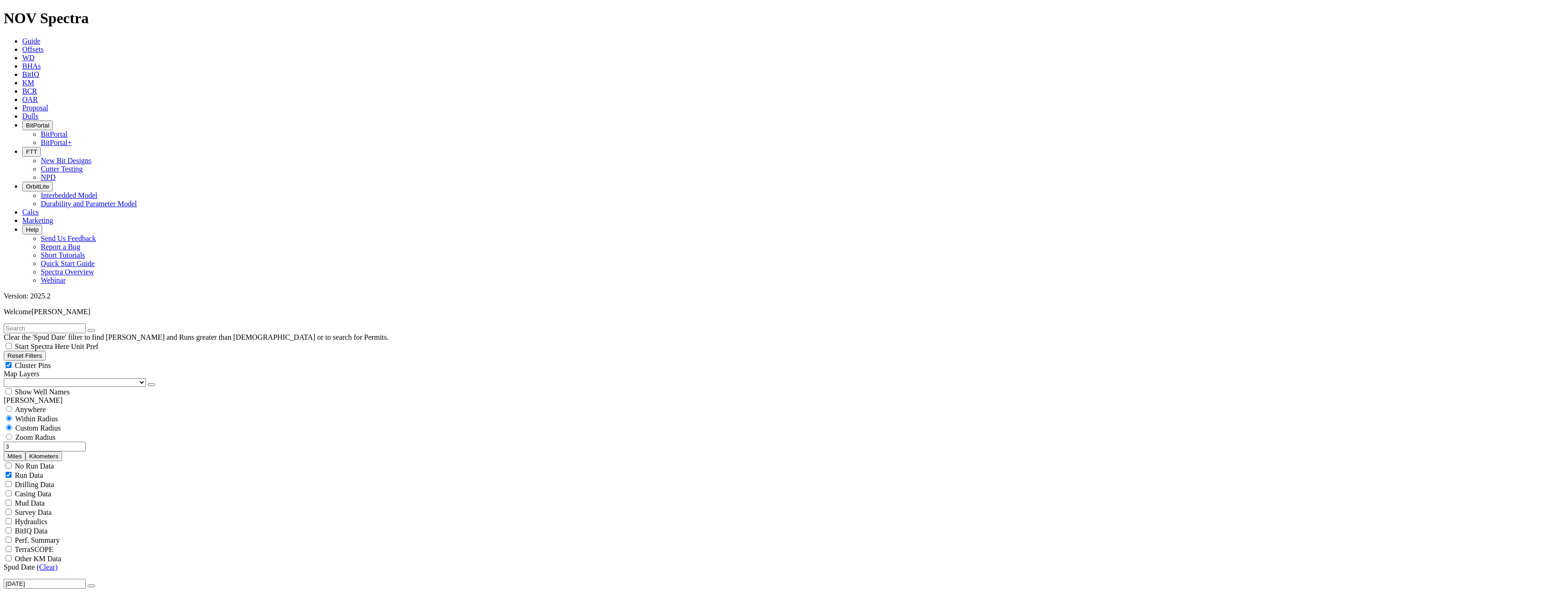
click at [94, 441] on div "3 Miles Kilometers" at bounding box center [784, 451] width 1561 height 19
drag, startPoint x: 51, startPoint y: 175, endPoint x: 93, endPoint y: 176, distance: 42.0
click at [93, 441] on div "1.5 Miles Kilometers" at bounding box center [784, 451] width 1561 height 19
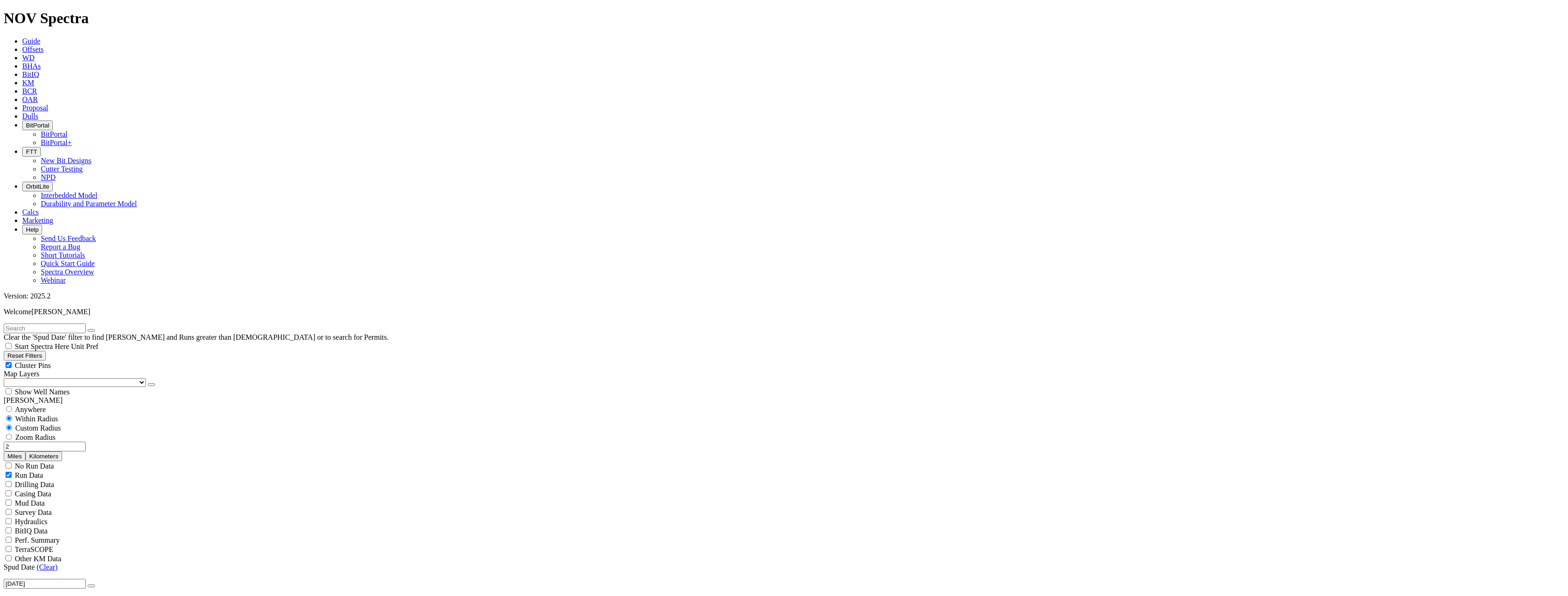
scroll to position [253, 0]
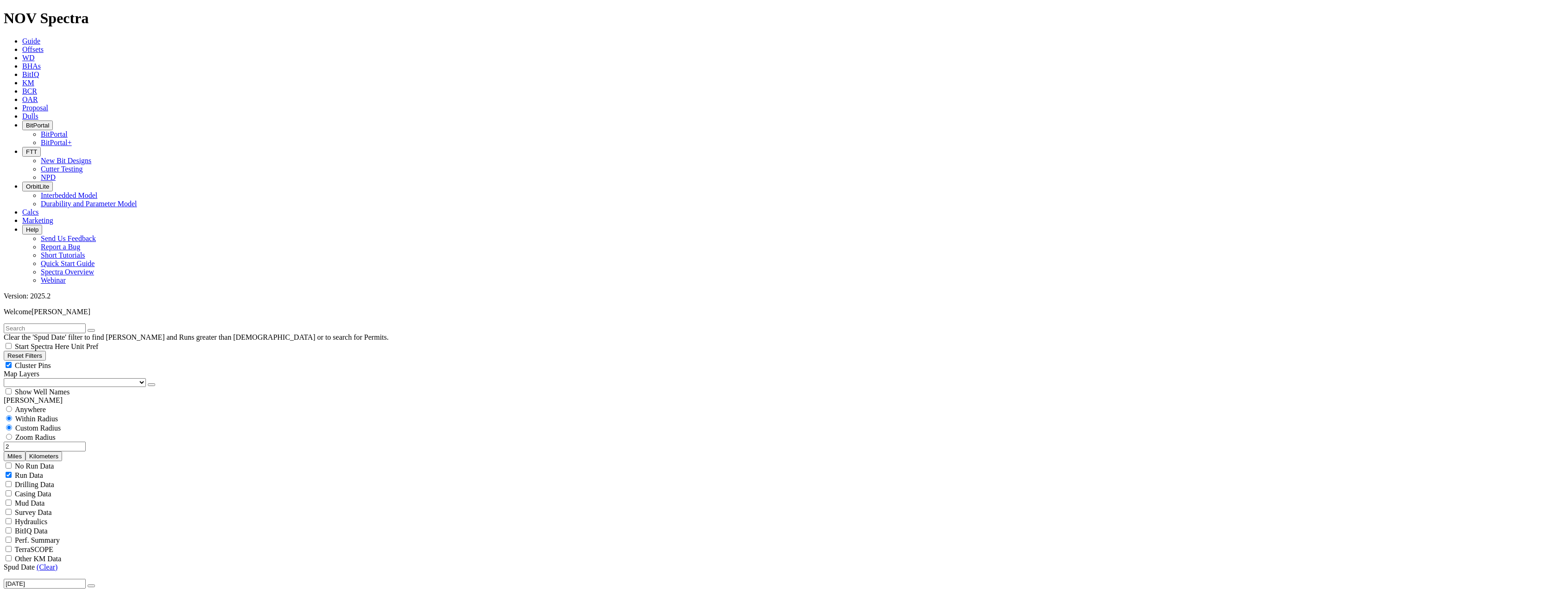
drag, startPoint x: 60, startPoint y: 175, endPoint x: 83, endPoint y: 175, distance: 23.0
click at [83, 441] on div "2 Miles Kilometers" at bounding box center [784, 451] width 1561 height 19
drag, startPoint x: 1339, startPoint y: 253, endPoint x: 1344, endPoint y: 251, distance: 5.4
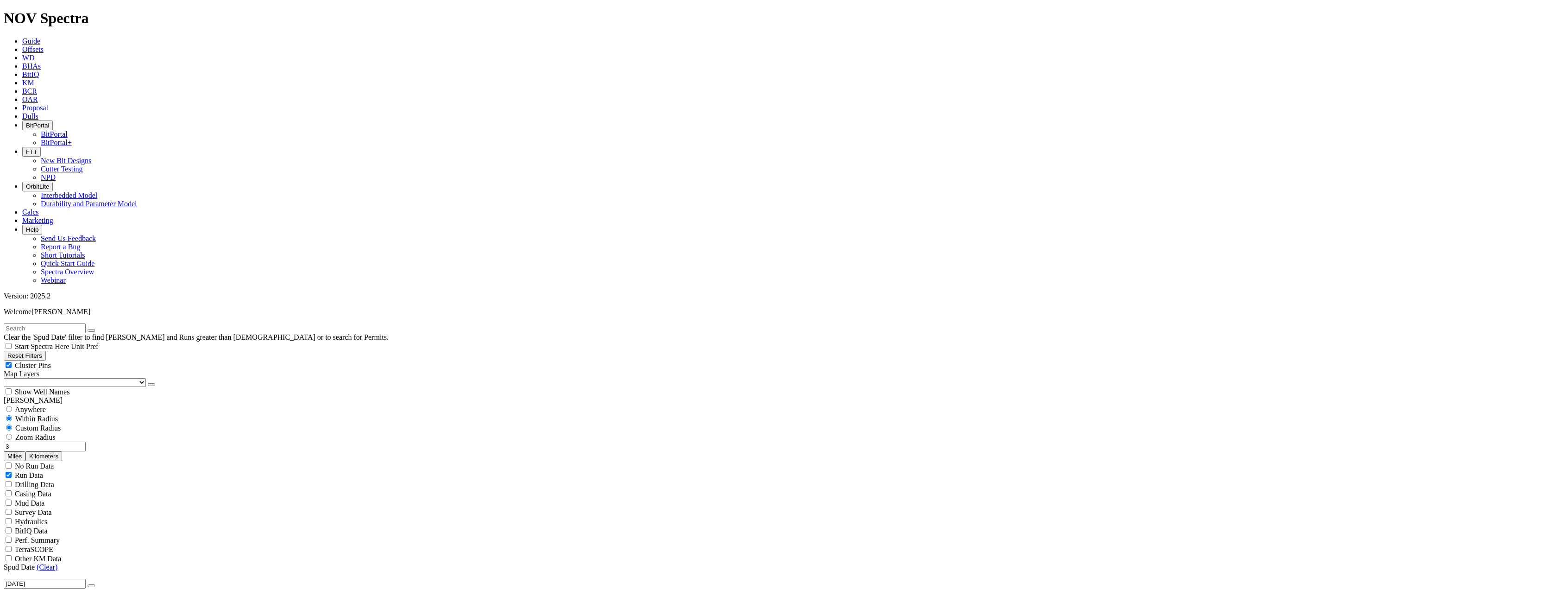
drag, startPoint x: 63, startPoint y: 175, endPoint x: 95, endPoint y: 174, distance: 32.0
click at [95, 441] on div "3 Miles Kilometers" at bounding box center [784, 451] width 1561 height 19
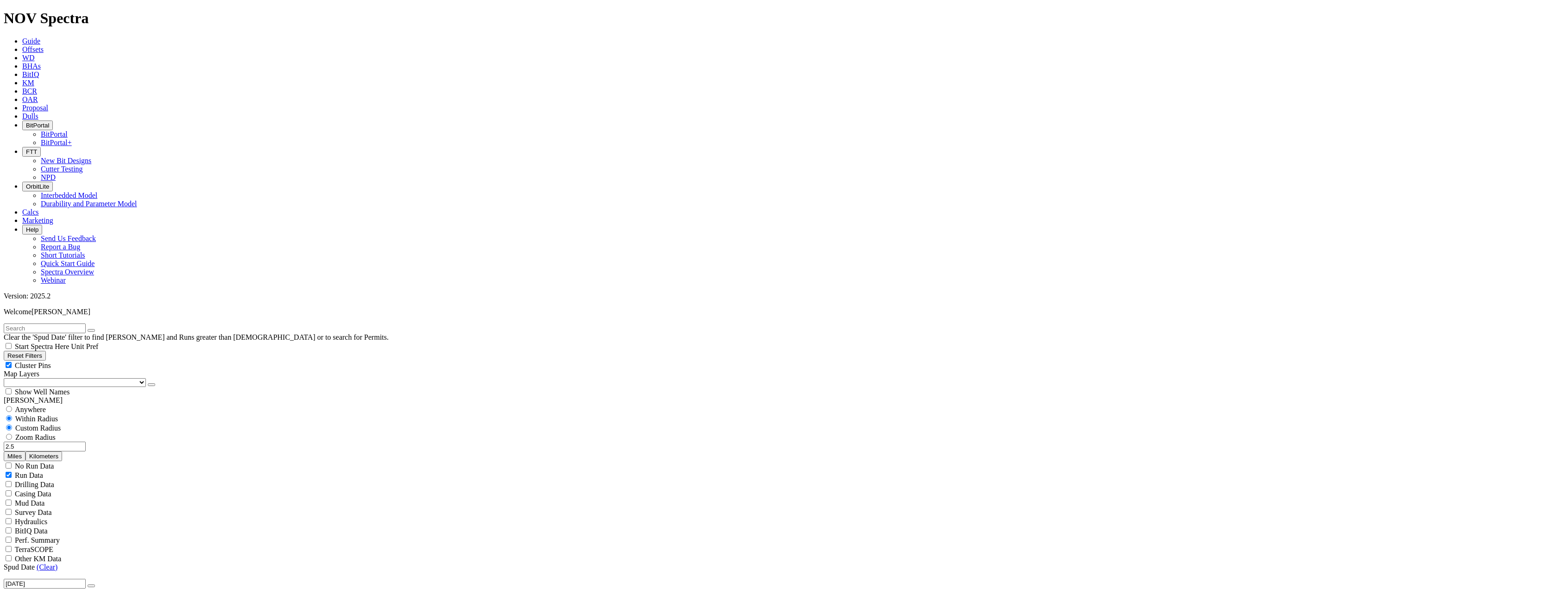
drag, startPoint x: 53, startPoint y: 177, endPoint x: 96, endPoint y: 174, distance: 43.1
click at [96, 441] on div "2.5 Miles Kilometers" at bounding box center [784, 451] width 1561 height 19
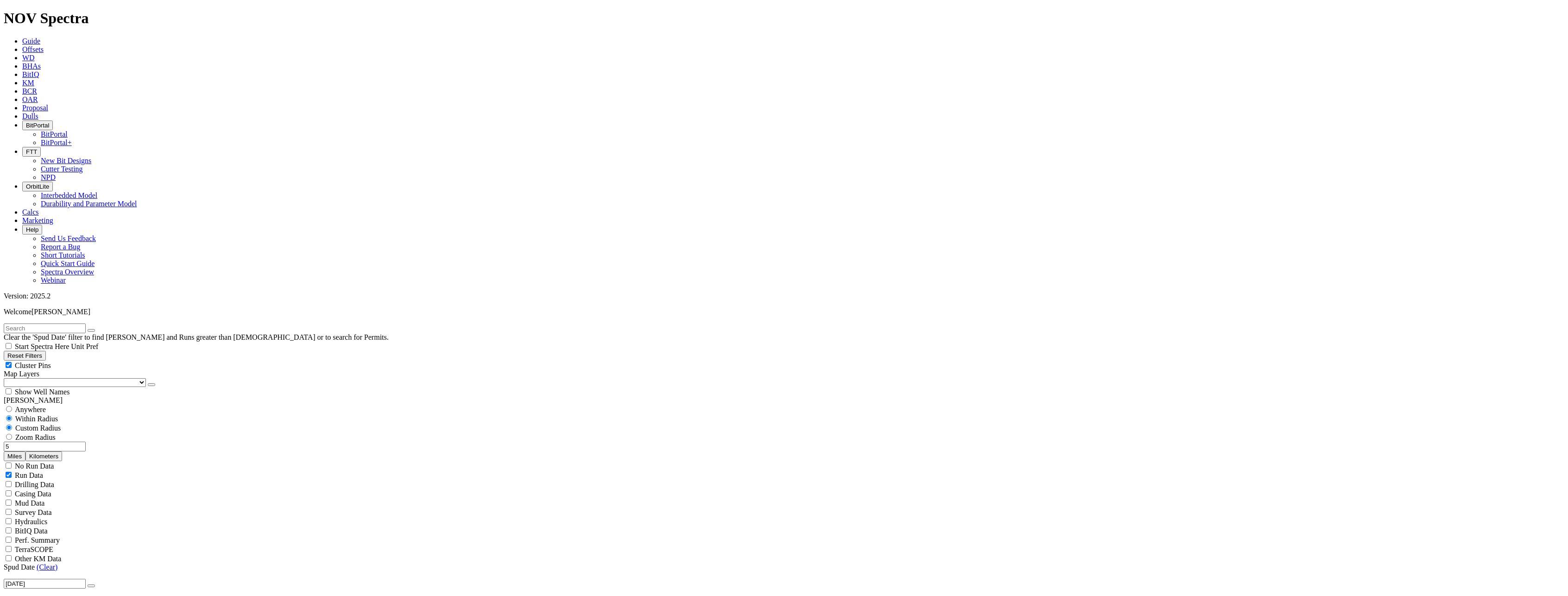
type input "5"
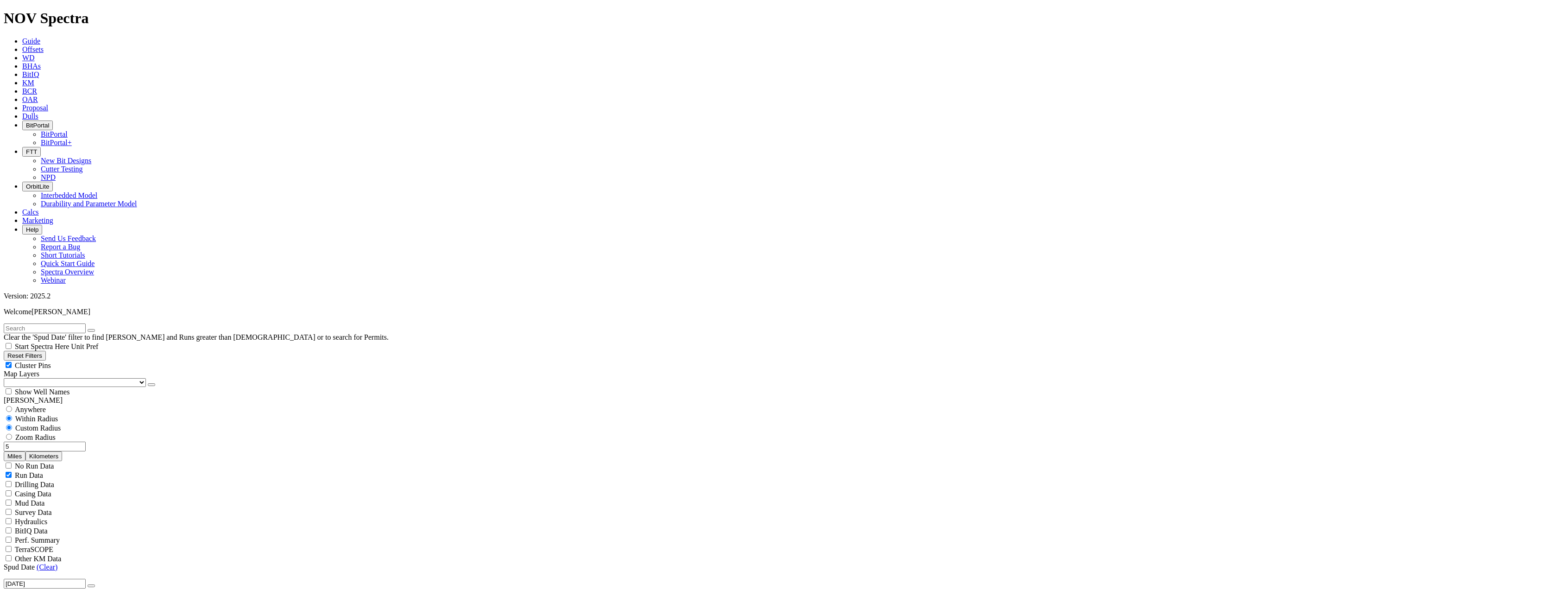
drag, startPoint x: 57, startPoint y: 175, endPoint x: 85, endPoint y: 175, distance: 28.0
click at [85, 441] on div "5 Miles Kilometers" at bounding box center [784, 451] width 1561 height 19
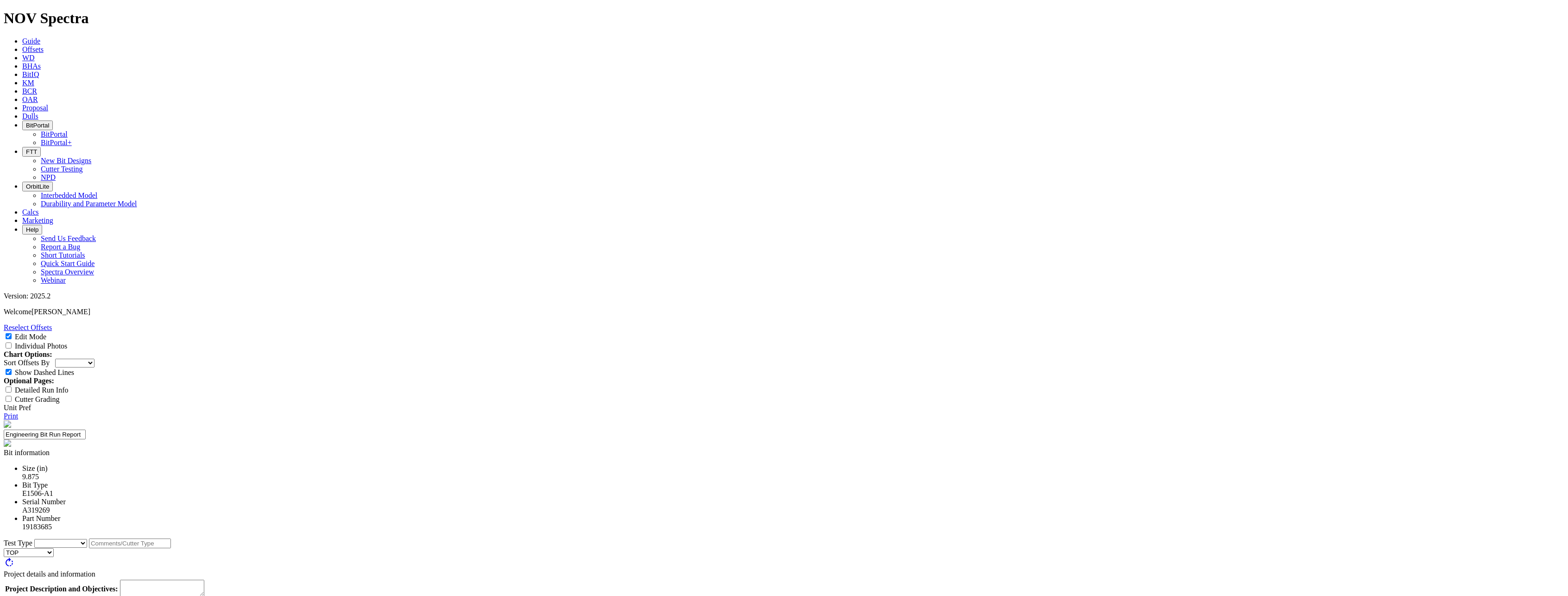
scroll to position [1164, 0]
click at [12, 342] on input "Individual Photos" at bounding box center [9, 345] width 6 height 6
checkbox input "true"
select select "New Bit Design"
